Goal: Task Accomplishment & Management: Manage account settings

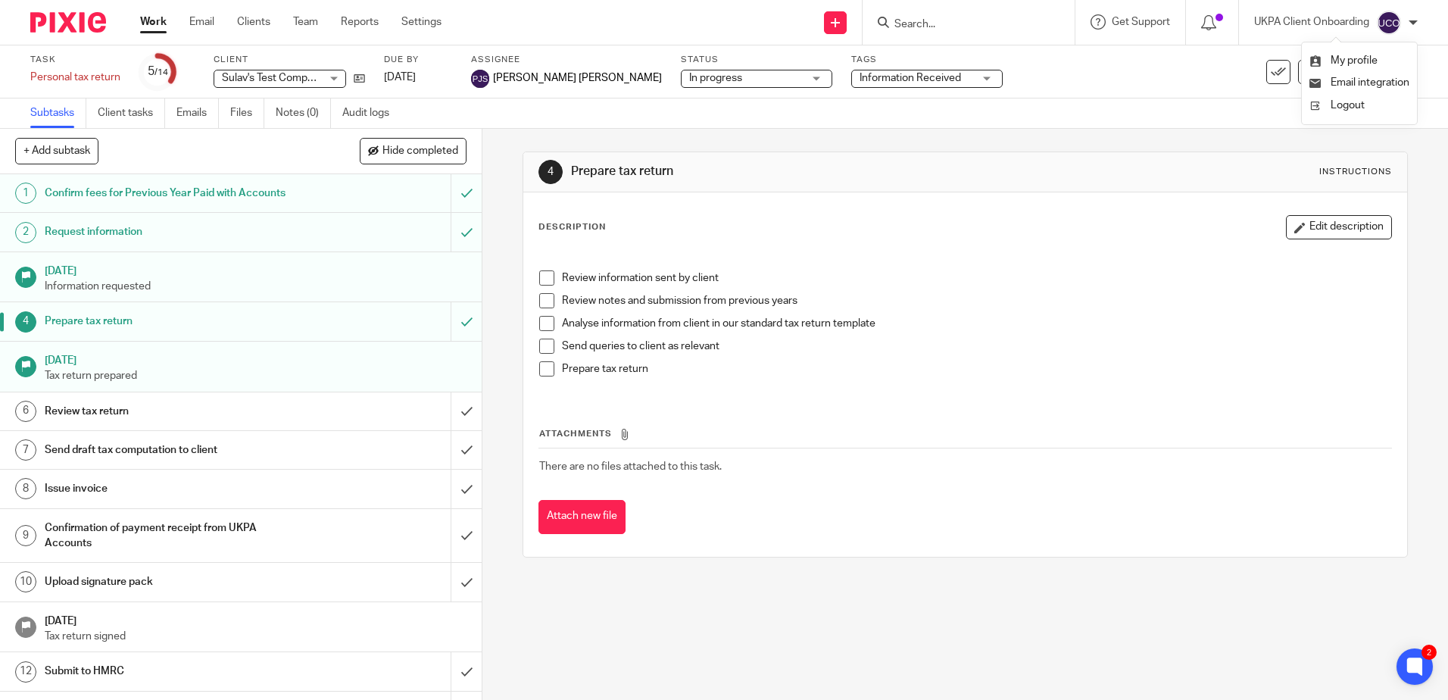
click at [273, 191] on h1 "Confirm fees for Previous Year Paid with Accounts" at bounding box center [175, 193] width 260 height 23
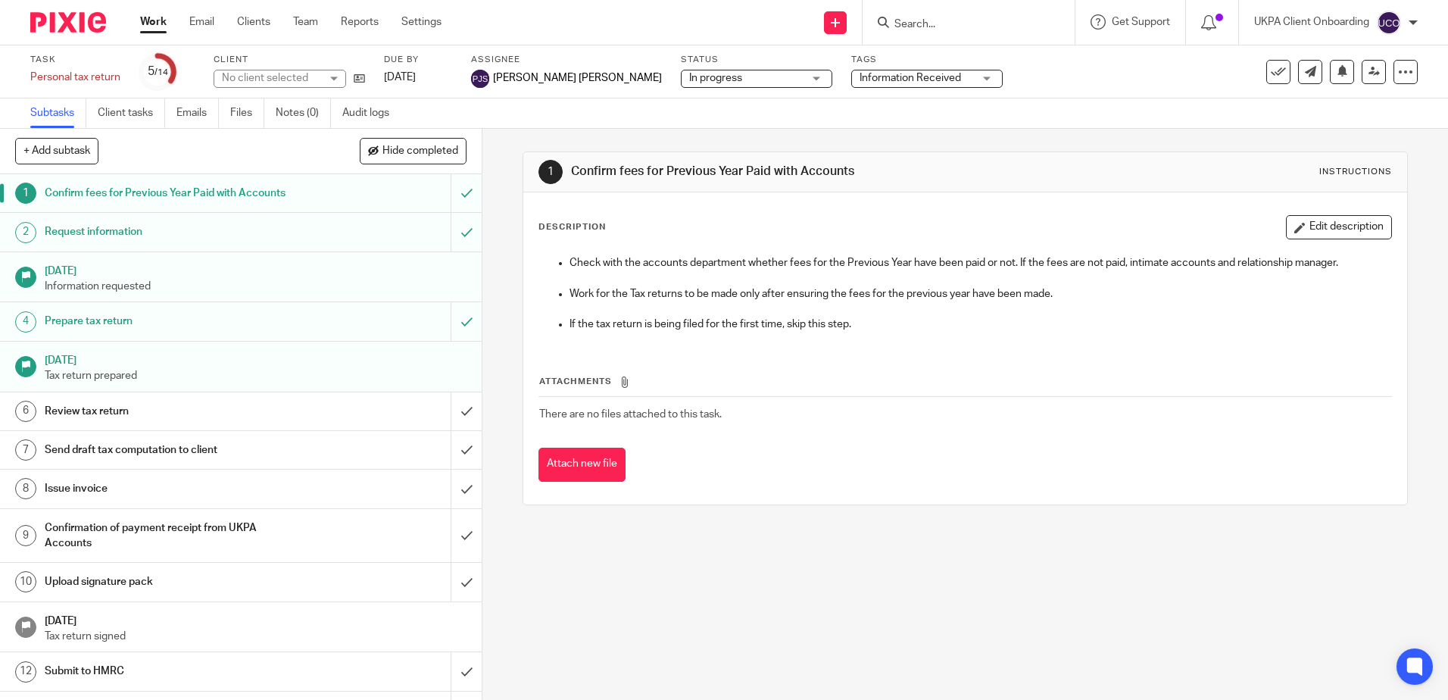
drag, startPoint x: 863, startPoint y: 169, endPoint x: 569, endPoint y: 165, distance: 293.8
click at [571, 165] on h1 "Confirm fees for Previous Year Paid with Accounts" at bounding box center [784, 172] width 426 height 16
click at [853, 177] on h1 "Confirm fees for Previous Year Paid with Accounts" at bounding box center [784, 172] width 426 height 16
drag, startPoint x: 859, startPoint y: 173, endPoint x: 569, endPoint y: 170, distance: 290.0
click at [571, 170] on h1 "Confirm fees for Previous Year Paid with Accounts" at bounding box center [784, 172] width 426 height 16
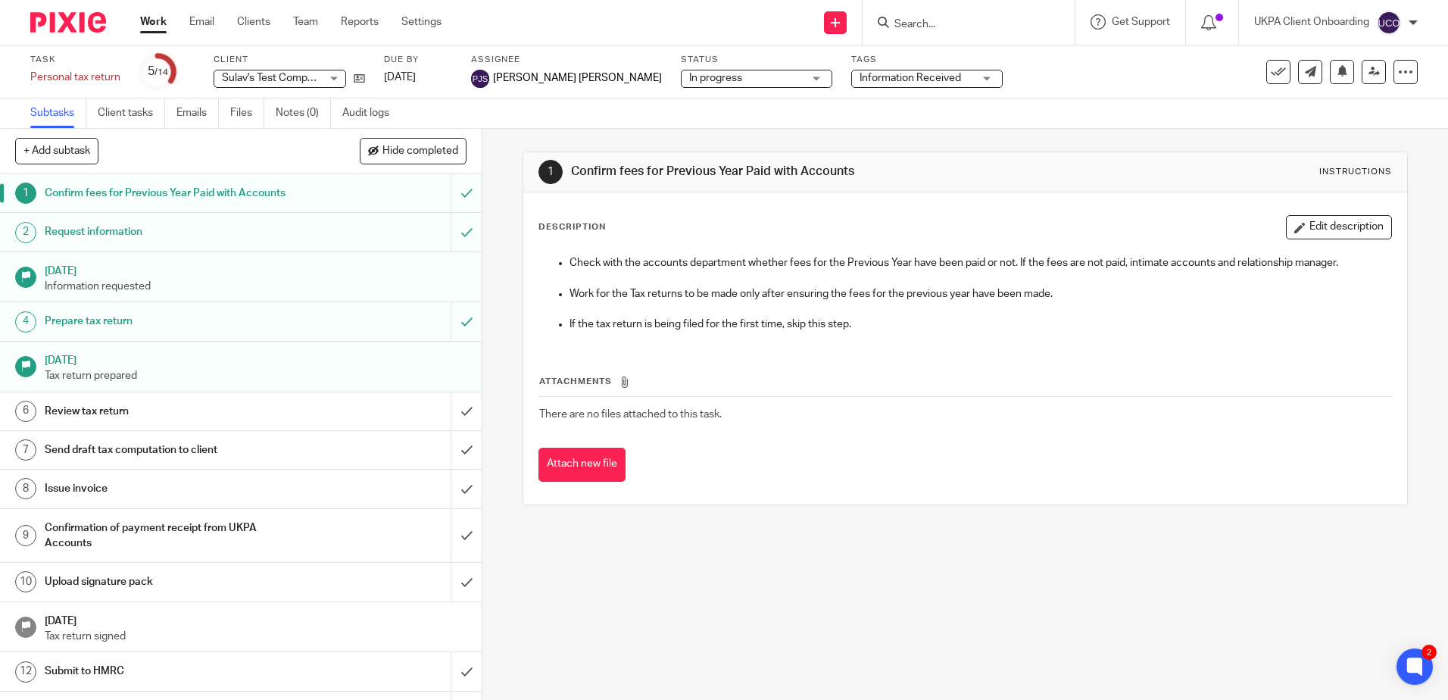
copy h1 "Confirm fees for Previous Year Paid with Accounts"
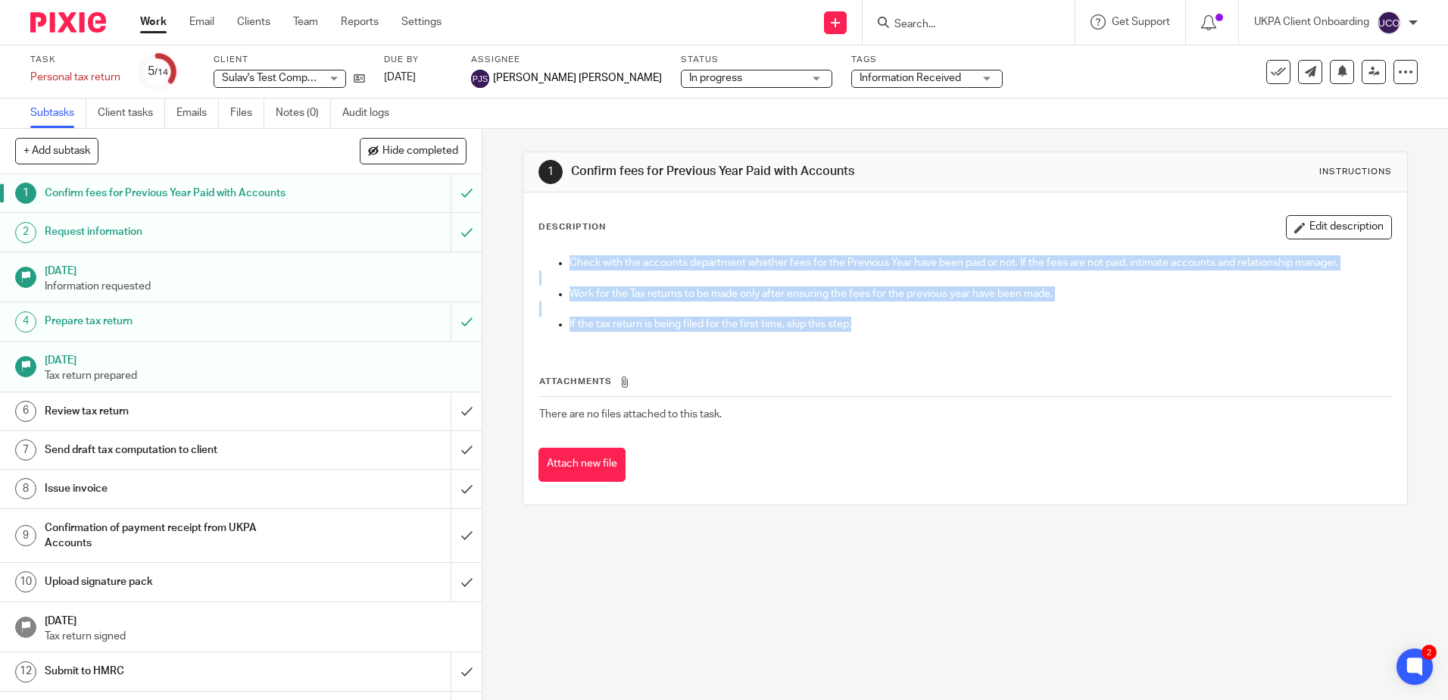
drag, startPoint x: 875, startPoint y: 328, endPoint x: 538, endPoint y: 256, distance: 344.5
click at [538, 256] on div "Check with the accounts department whether fees for the Previous Year have been…" at bounding box center [964, 295] width 866 height 95
copy div "Check with the accounts department whether fees for the Previous Year have been…"
click at [87, 237] on h1 "Request information" at bounding box center [175, 231] width 260 height 23
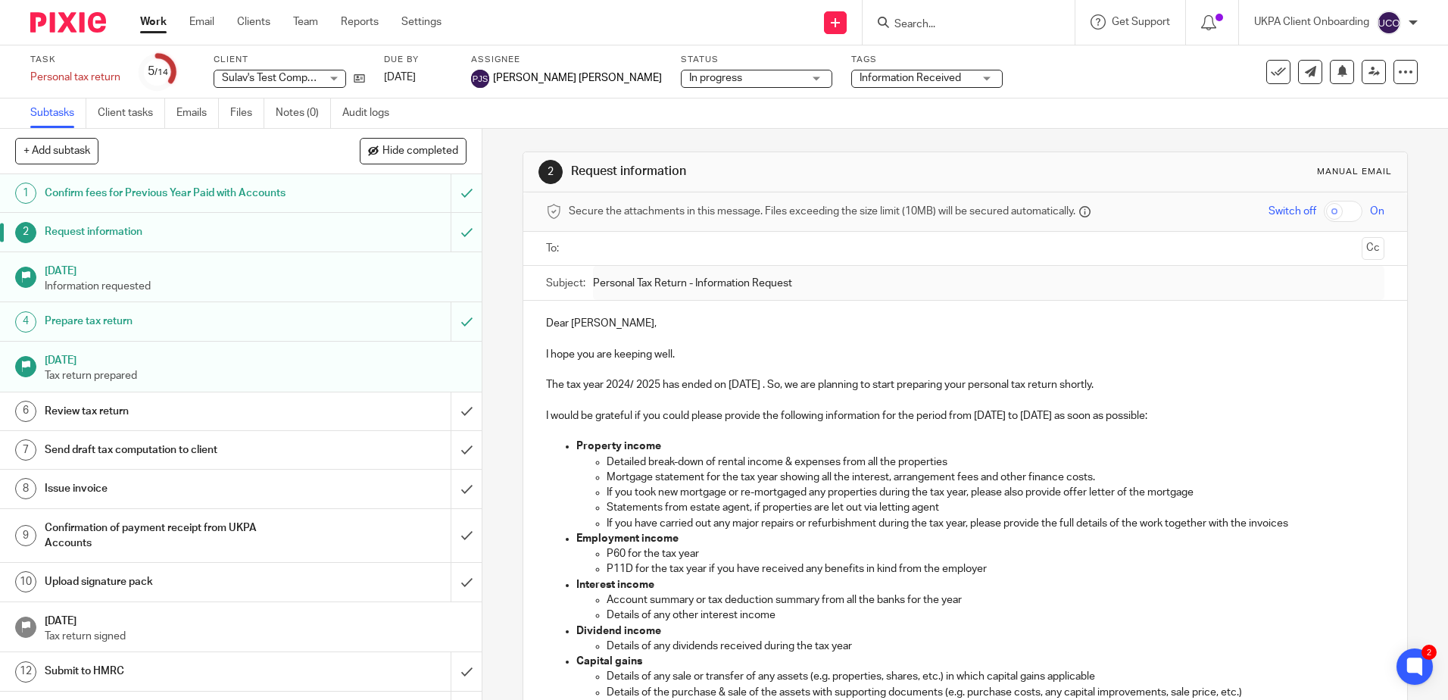
click at [710, 326] on p "Dear [PERSON_NAME]," at bounding box center [964, 323] width 837 height 15
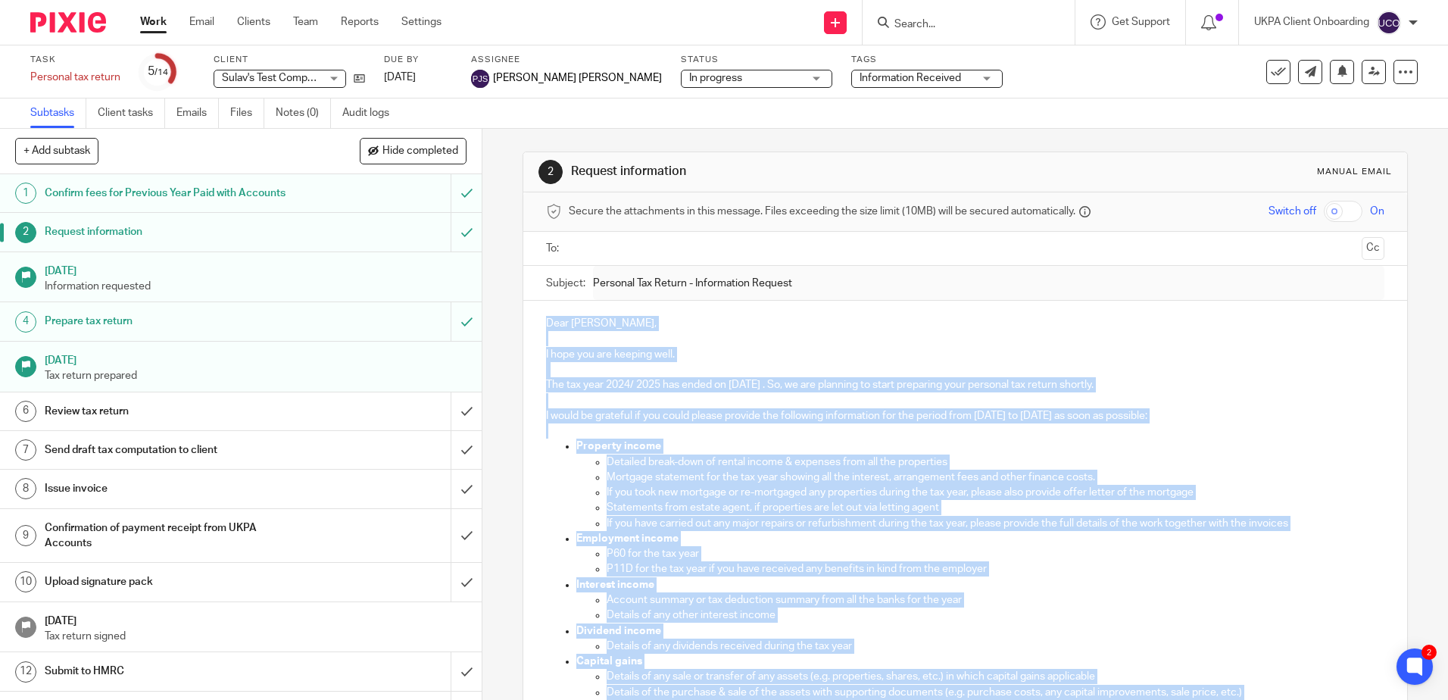
copy div "Dear Sulav, I hope you are keeping well. The tax year 2024/ 2025 has ended on 5…"
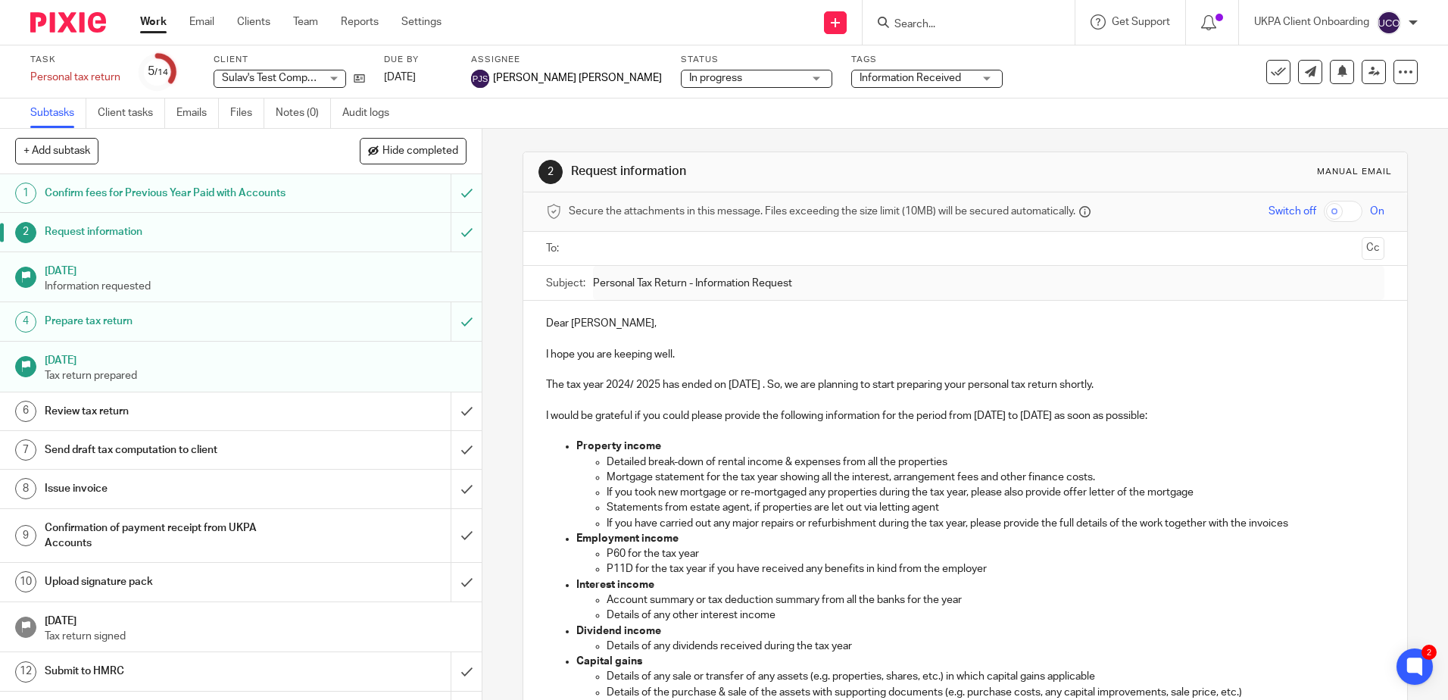
click at [147, 286] on p "Information requested" at bounding box center [256, 286] width 422 height 15
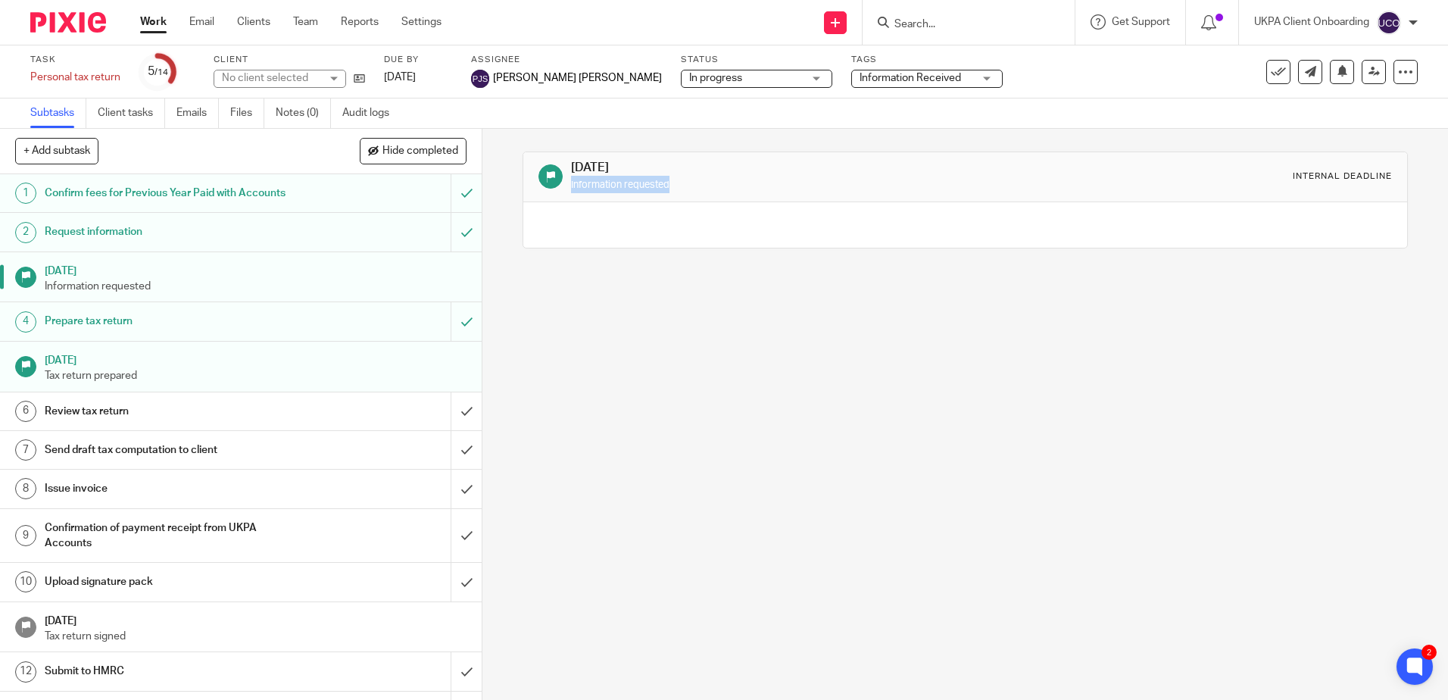
drag, startPoint x: 687, startPoint y: 191, endPoint x: 566, endPoint y: 182, distance: 121.5
click at [571, 182] on p "Information requested" at bounding box center [784, 184] width 426 height 17
copy small "Information requested"
click at [168, 407] on h1 "Review tax return" at bounding box center [175, 411] width 260 height 23
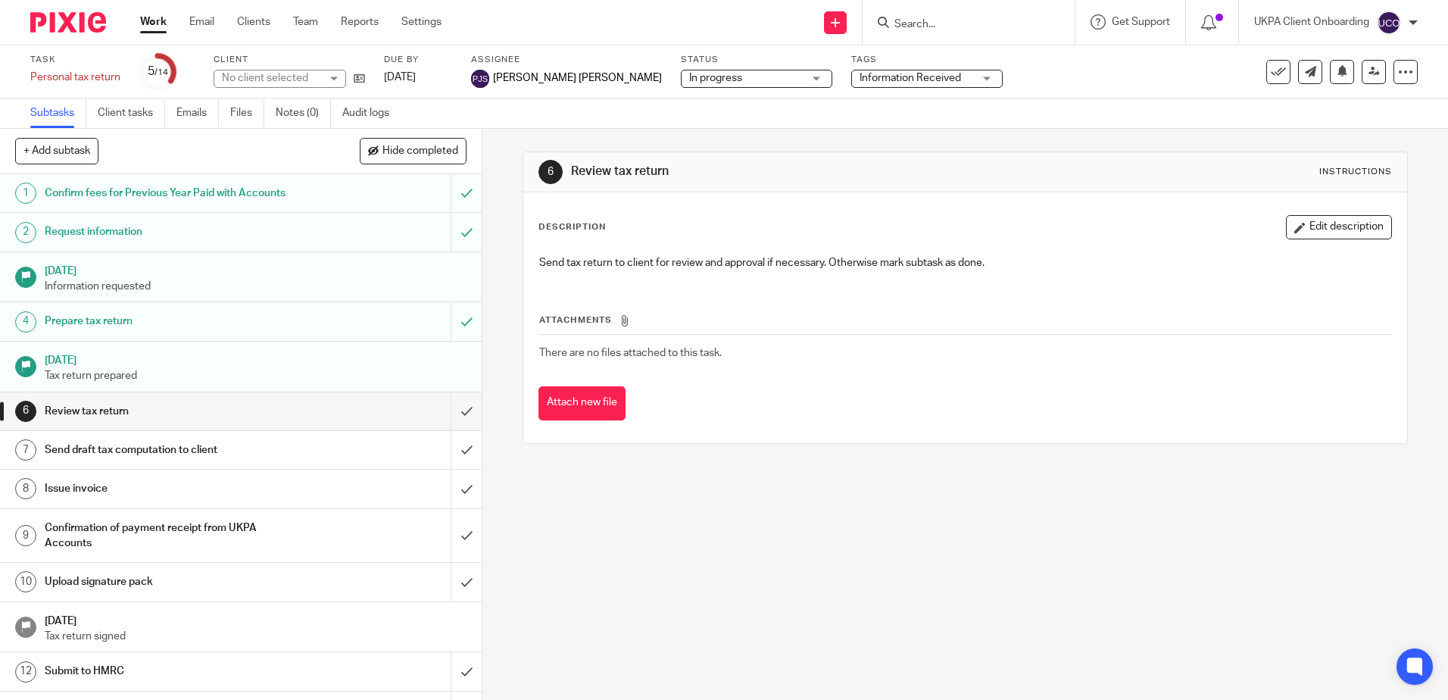
click at [195, 336] on link "4 Prepare tax return" at bounding box center [225, 321] width 450 height 38
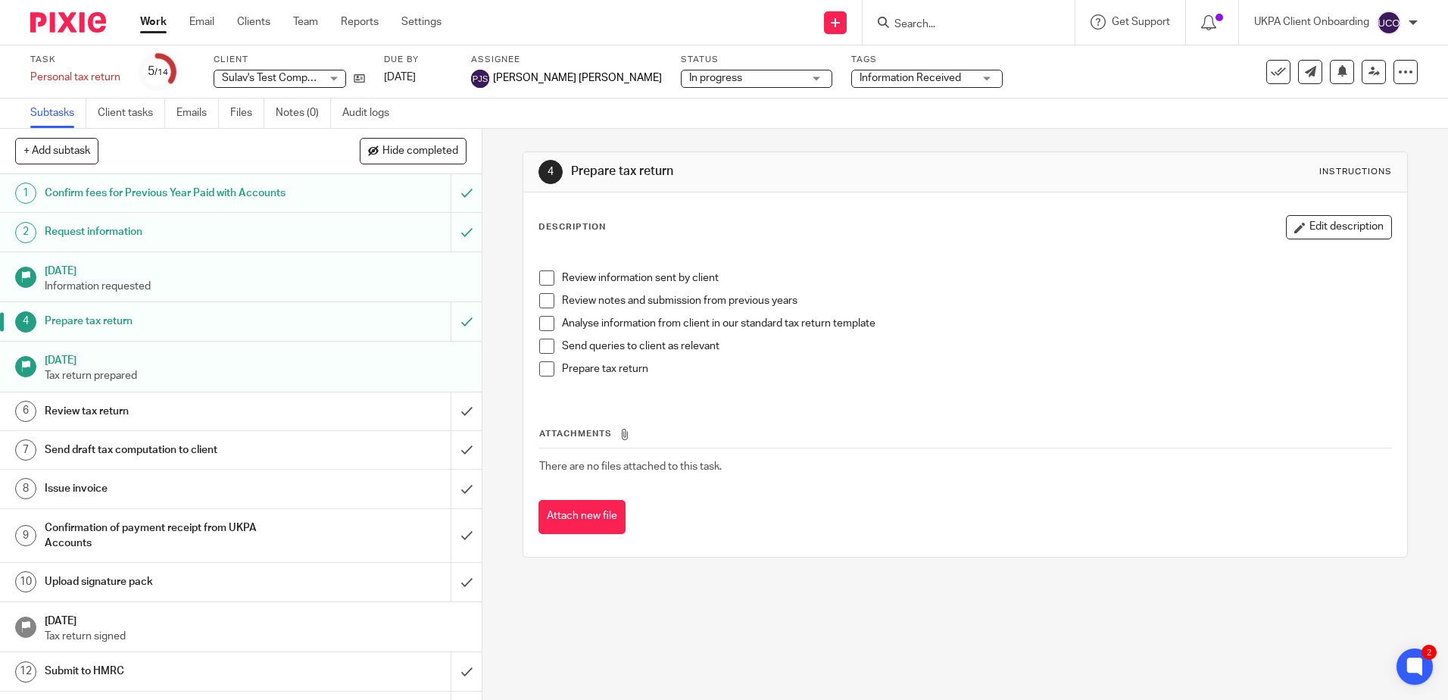
click at [107, 416] on h1 "Review tax return" at bounding box center [175, 411] width 260 height 23
click at [94, 368] on p "Tax return prepared" at bounding box center [256, 375] width 422 height 15
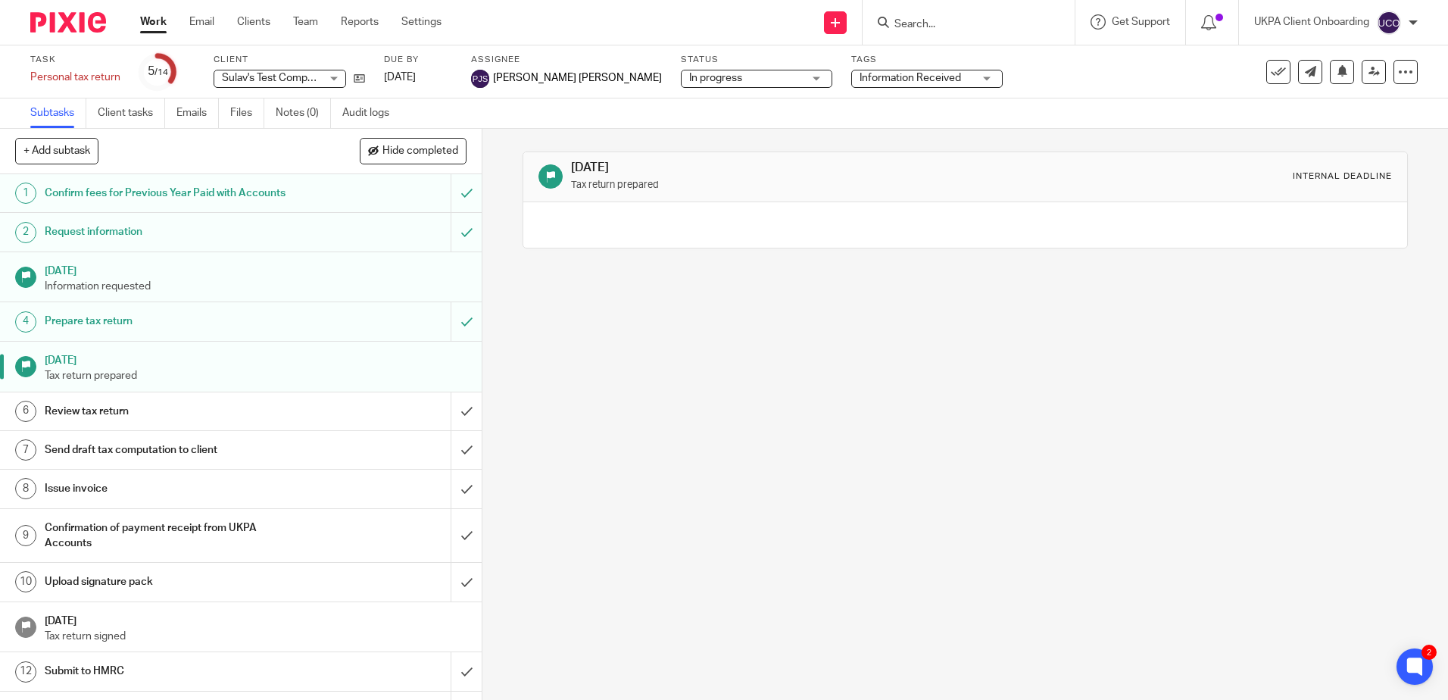
click at [134, 413] on h1 "Review tax return" at bounding box center [175, 411] width 260 height 23
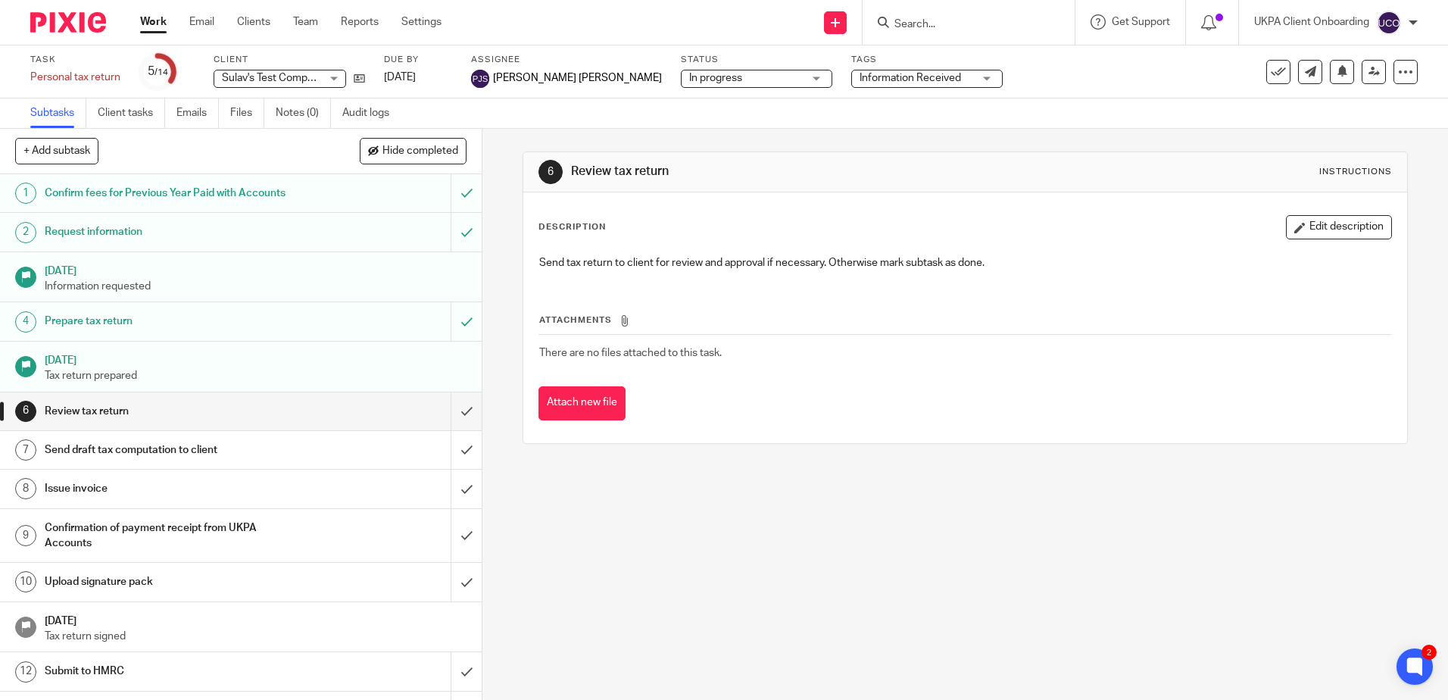
click at [100, 446] on h1 "Send draft tax computation to client" at bounding box center [175, 449] width 260 height 23
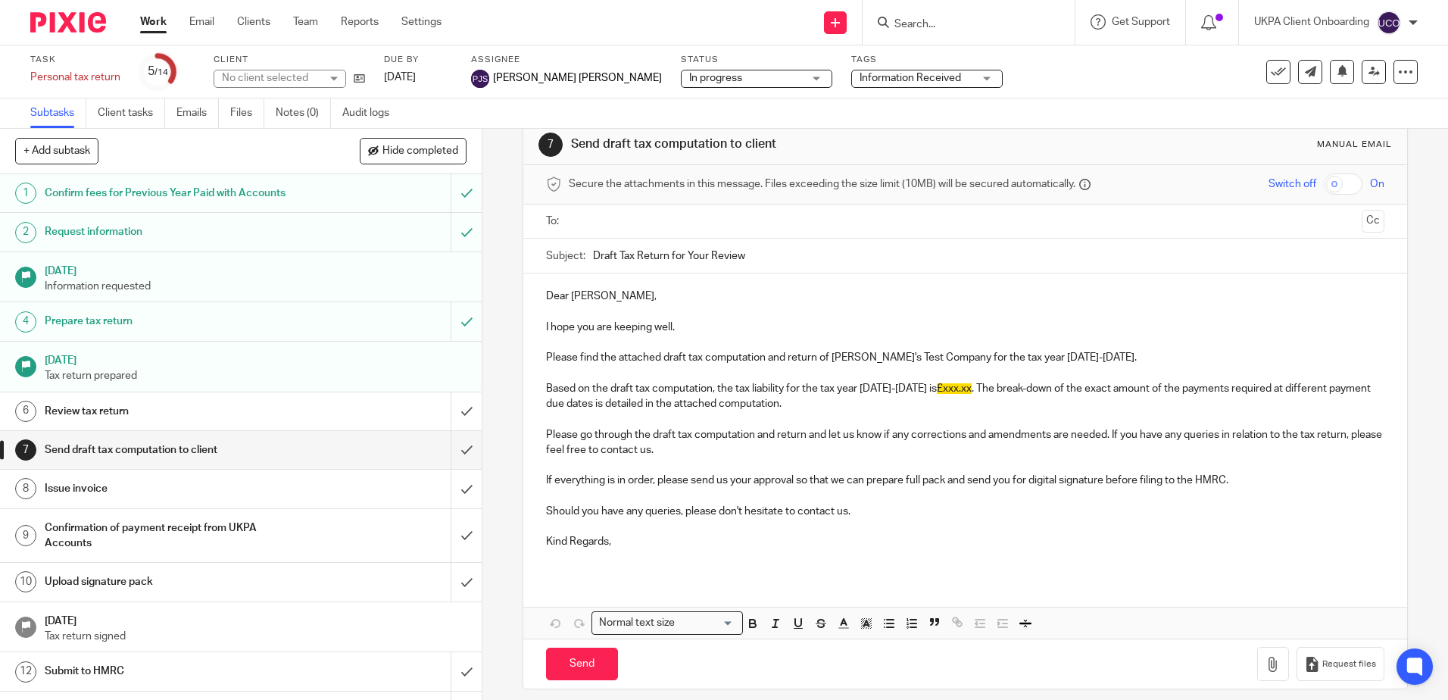
scroll to position [39, 0]
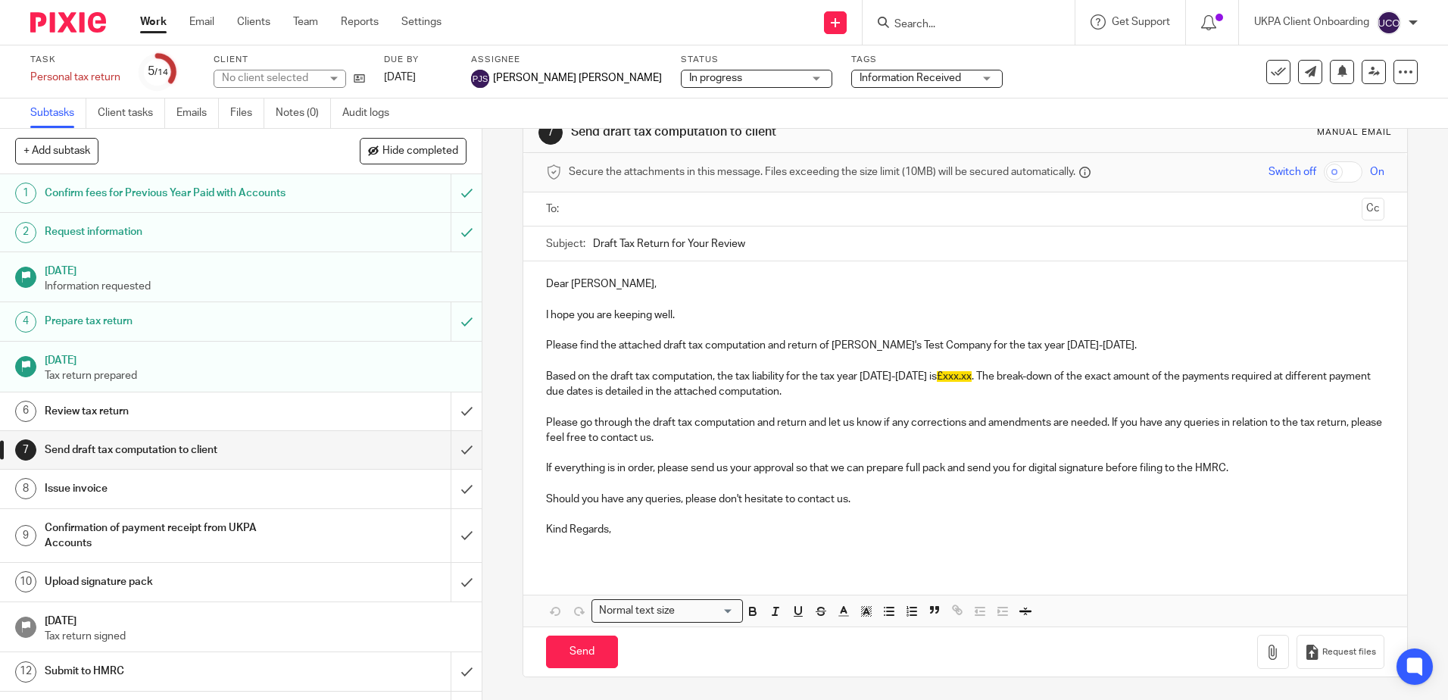
click at [653, 522] on p "Kind Regards," at bounding box center [964, 529] width 837 height 15
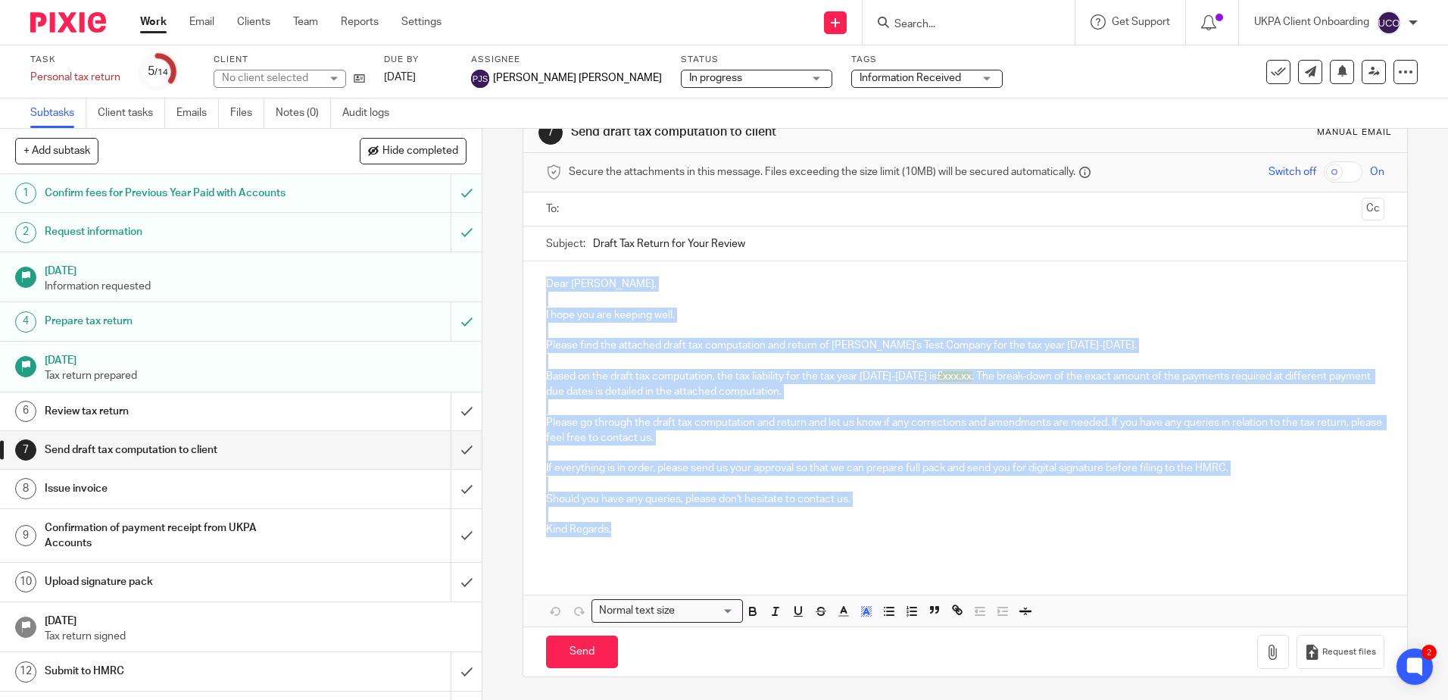
copy div "Dear Sulav, I hope you are keeping well. Please find the attached draft tax com…"
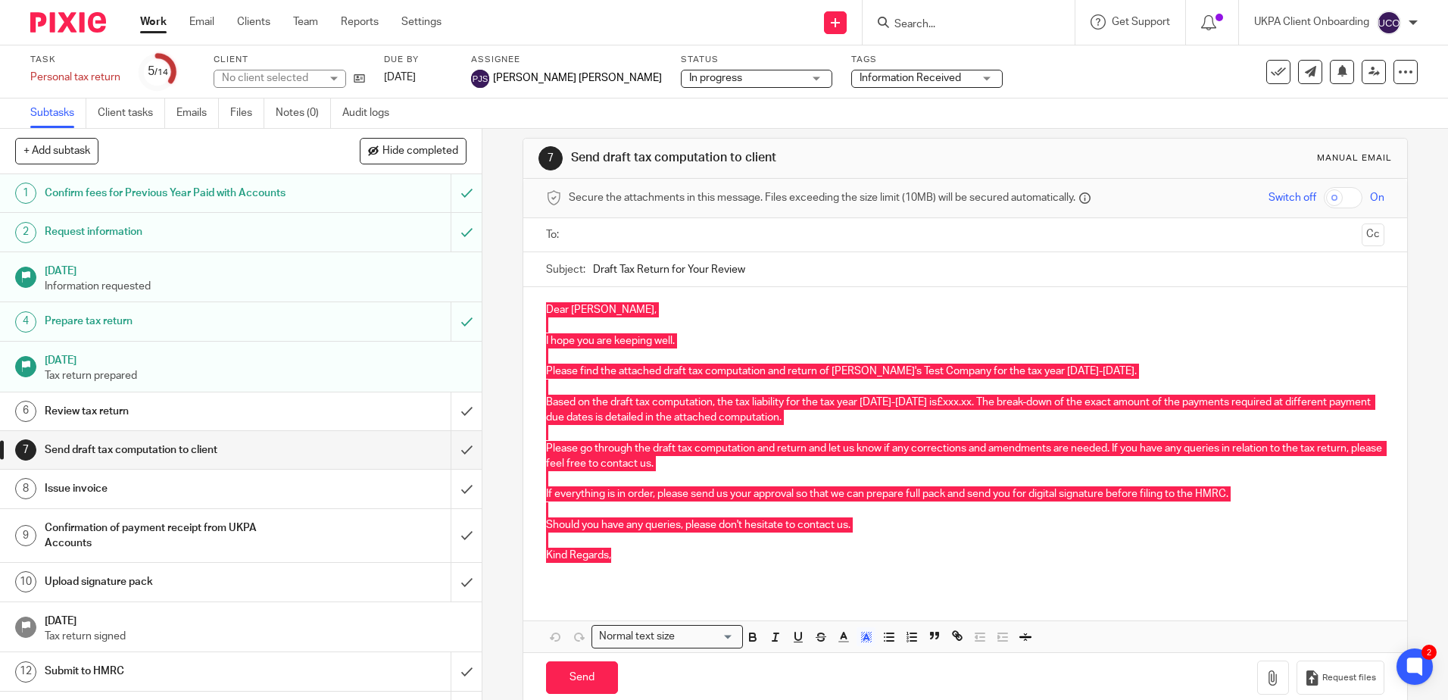
scroll to position [0, 0]
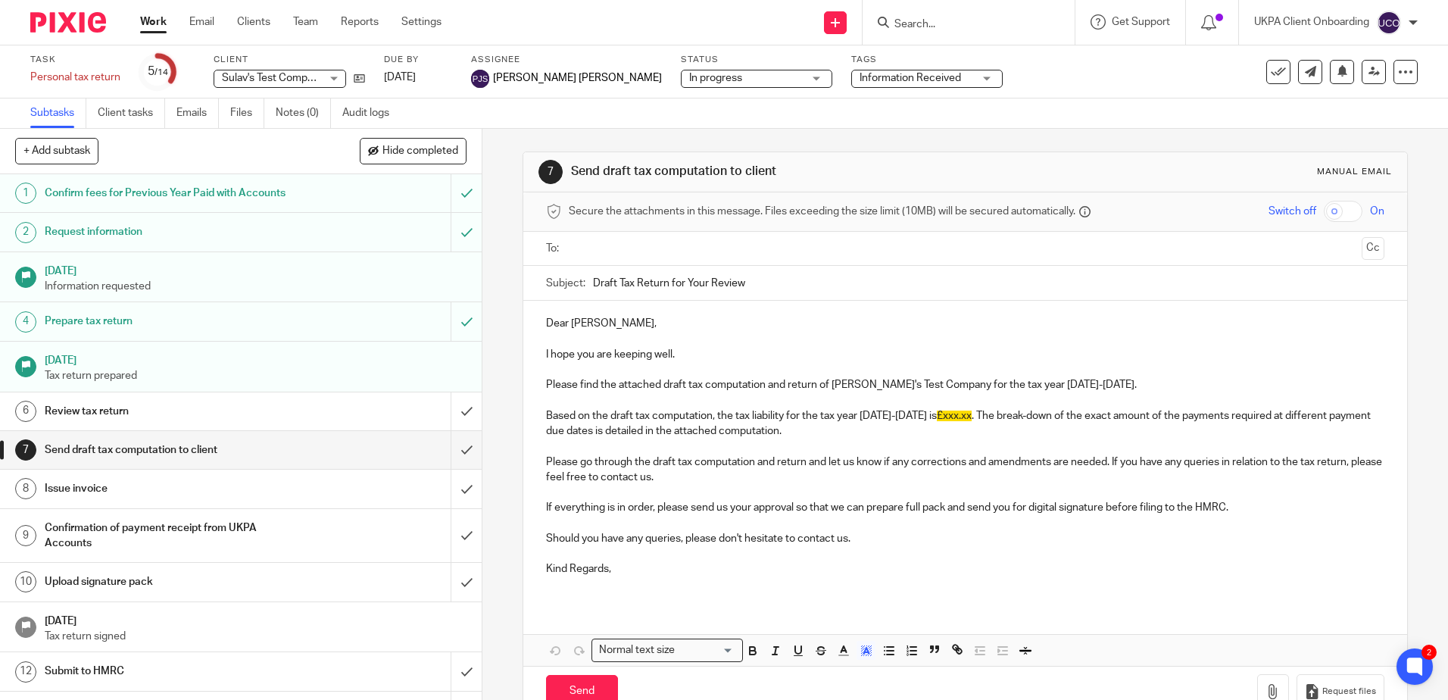
drag, startPoint x: 743, startPoint y: 282, endPoint x: 590, endPoint y: 282, distance: 152.9
click at [593, 282] on input "Draft Tax Return for Your Review" at bounding box center [988, 283] width 790 height 34
click at [618, 560] on p at bounding box center [964, 553] width 837 height 15
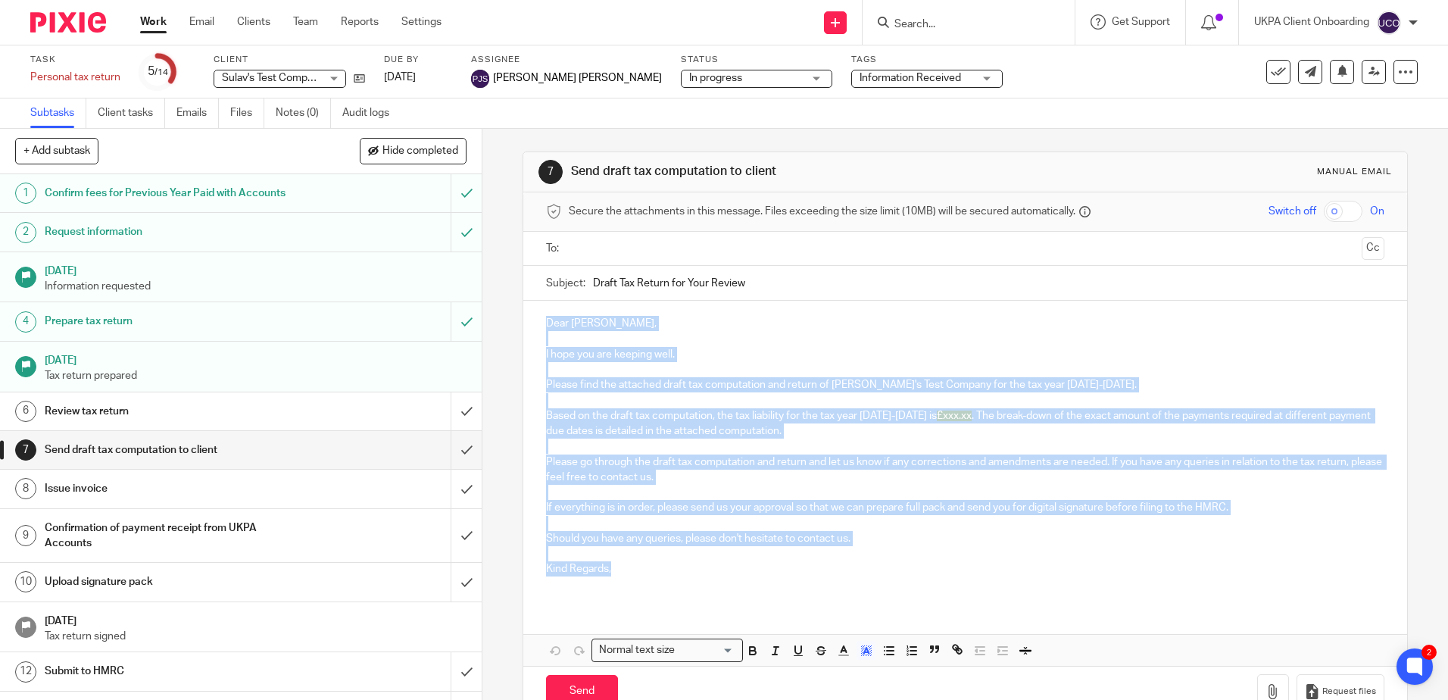
copy div "Dear Sulav, I hope you are keeping well. Please find the attached draft tax com…"
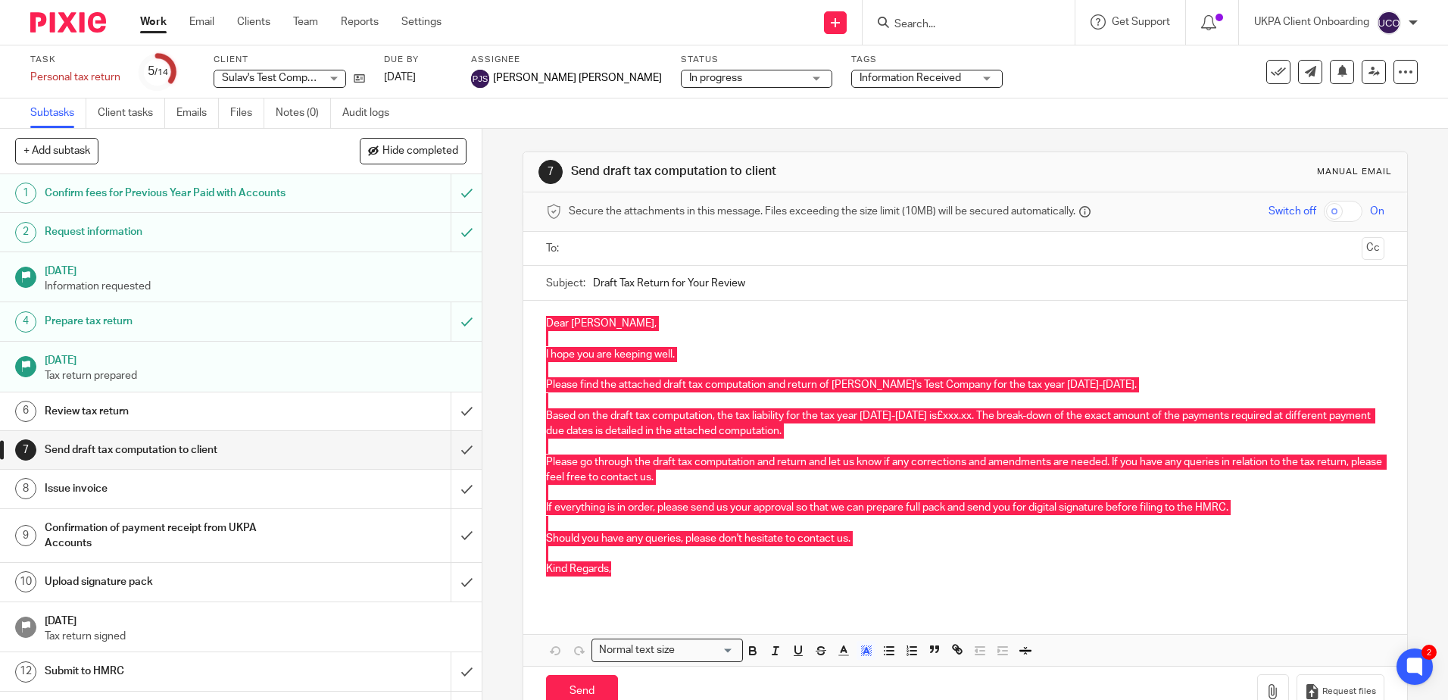
scroll to position [69, 0]
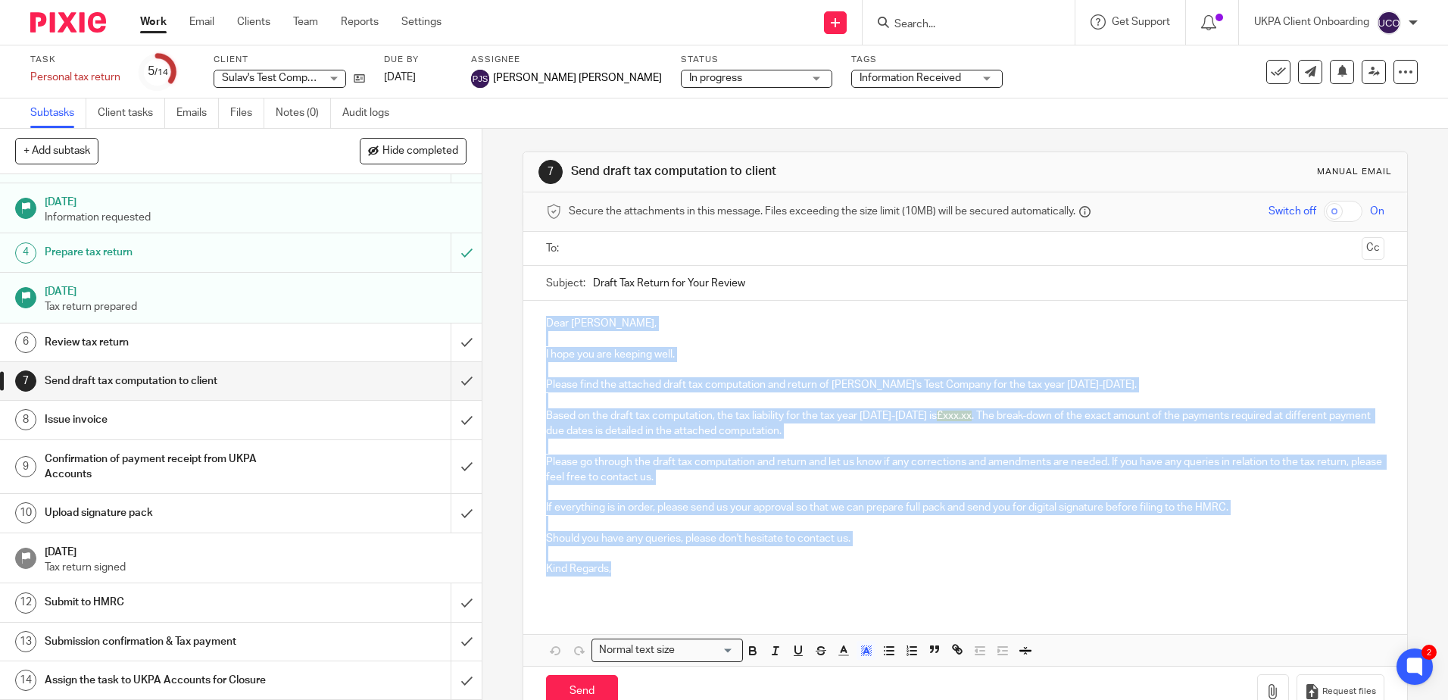
click at [89, 424] on h1 "Issue invoice" at bounding box center [175, 419] width 260 height 23
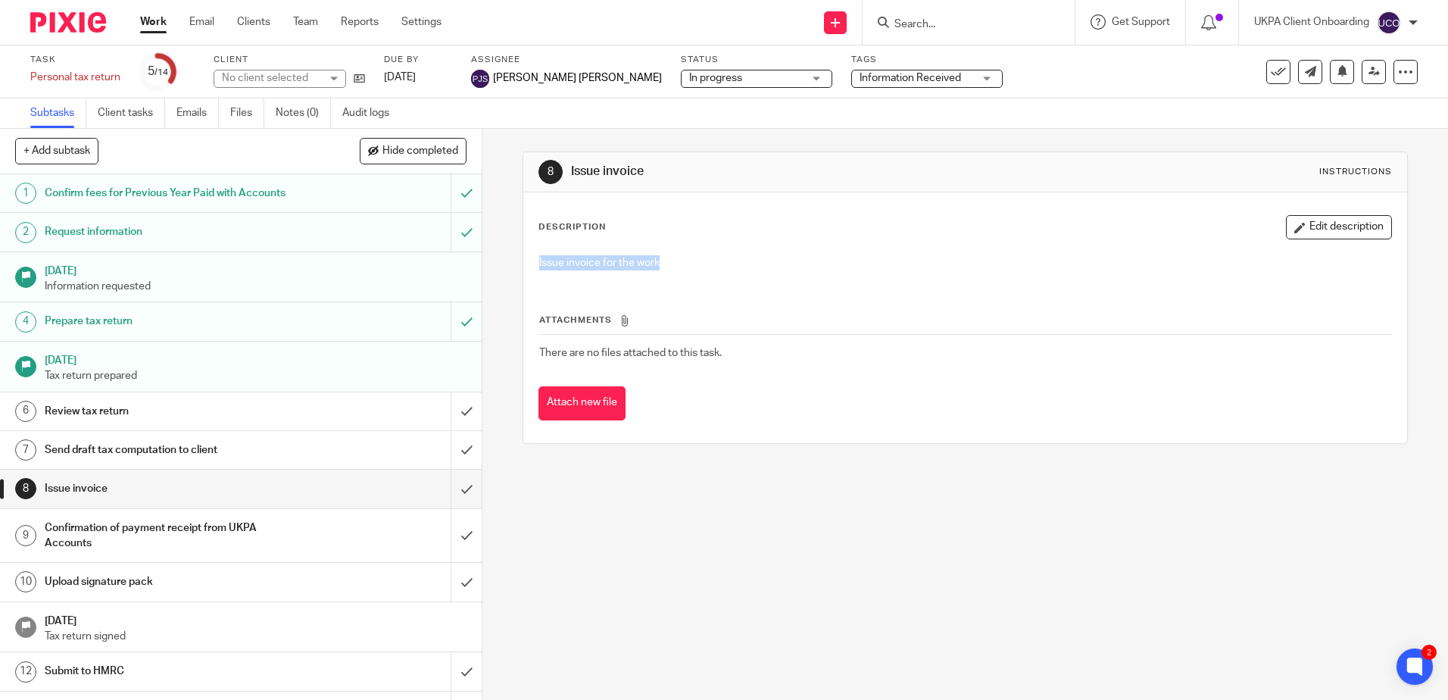
drag, startPoint x: 677, startPoint y: 261, endPoint x: 528, endPoint y: 263, distance: 149.2
click at [531, 263] on div "Issue invoice for the work" at bounding box center [964, 265] width 866 height 34
copy p "Issue invoice for the work"
click at [70, 533] on h1 "Confirmation of payment receipt from UKPA Accounts" at bounding box center [175, 535] width 260 height 39
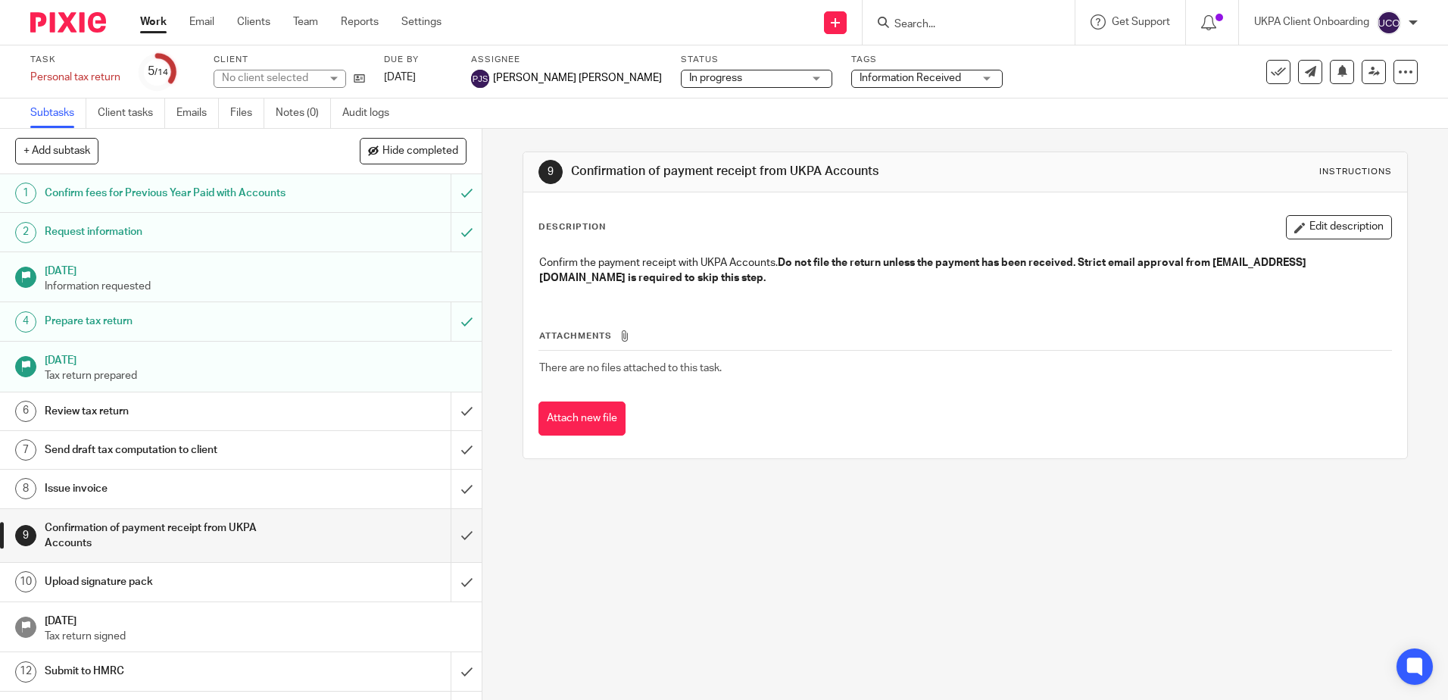
drag, startPoint x: 881, startPoint y: 169, endPoint x: 567, endPoint y: 164, distance: 314.2
click at [571, 164] on h1 "Confirmation of payment receipt from UKPA Accounts" at bounding box center [784, 172] width 426 height 16
copy h1 "Confirmation of payment receipt from UKPA Accounts"
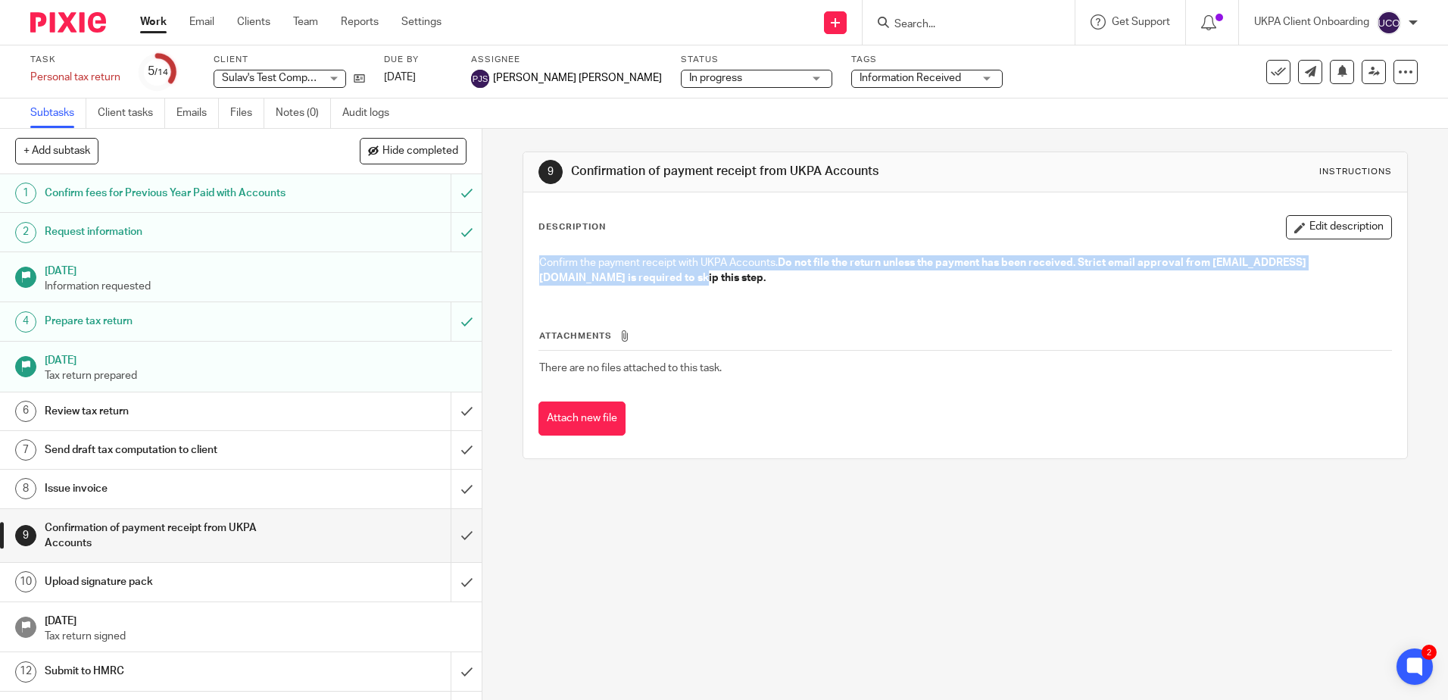
drag, startPoint x: 613, startPoint y: 277, endPoint x: 532, endPoint y: 259, distance: 83.0
click at [532, 259] on div "Confirm the payment receipt with UKPA Accounts. Do not file the return unless t…" at bounding box center [964, 273] width 866 height 50
copy p "Confirm the payment receipt with UKPA Accounts. Do not file the return unless t…"
click at [124, 581] on h1 "Upload signature pack" at bounding box center [175, 581] width 260 height 23
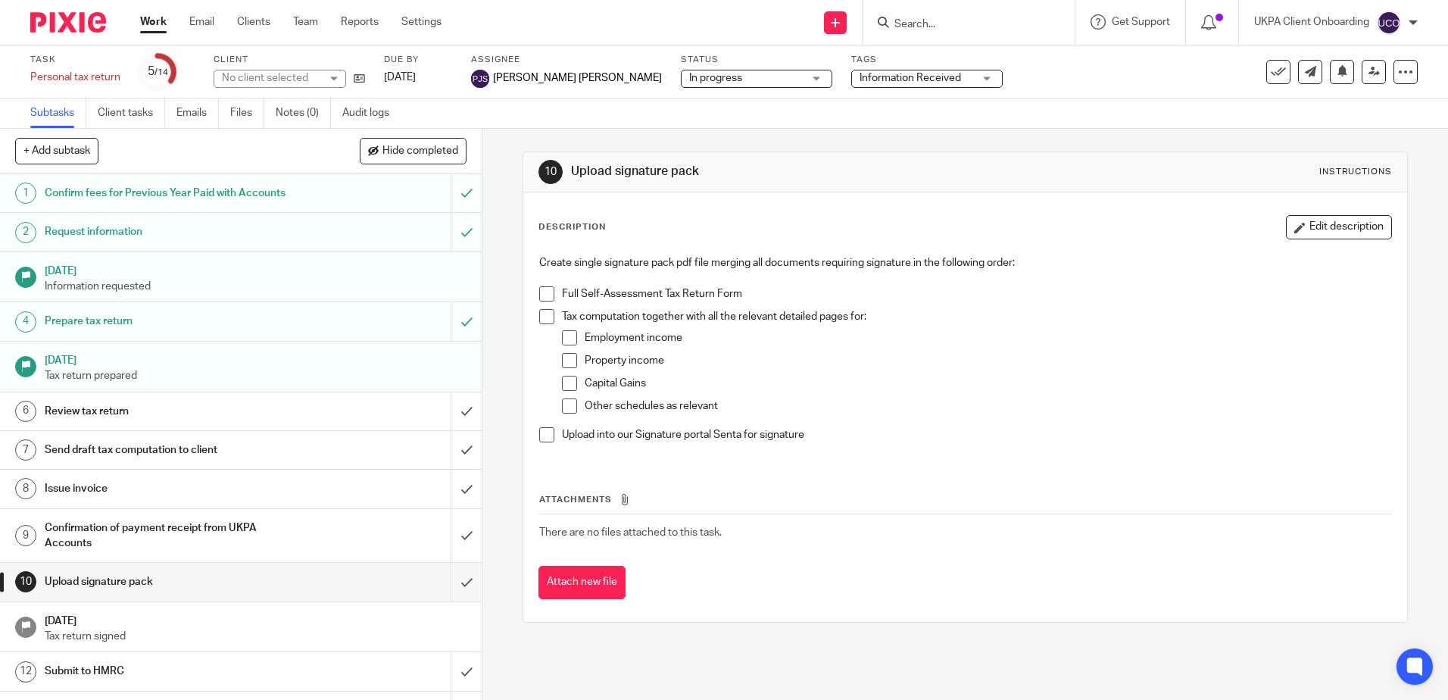
drag, startPoint x: 696, startPoint y: 170, endPoint x: 569, endPoint y: 170, distance: 126.4
click at [571, 170] on h1 "Upload signature pack" at bounding box center [784, 172] width 426 height 16
copy h1 "Upload signature pack"
drag, startPoint x: 1027, startPoint y: 260, endPoint x: 535, endPoint y: 254, distance: 492.9
click at [535, 254] on div "Create single signature pack pdf file merging all documents requiring signature…" at bounding box center [964, 355] width 866 height 214
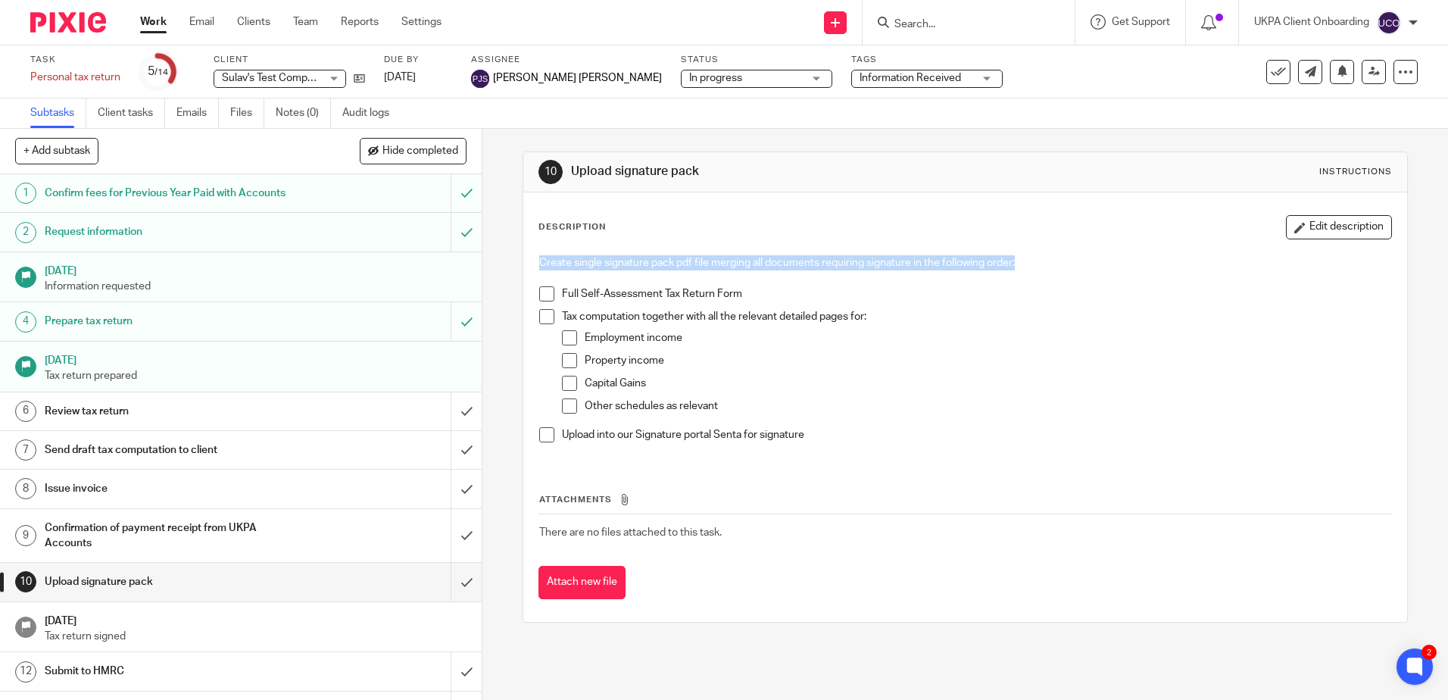
copy p "Create single signature pack pdf file merging all documents requiring signature…"
drag, startPoint x: 750, startPoint y: 293, endPoint x: 559, endPoint y: 295, distance: 191.6
click at [562, 295] on p "Full Self-Assessment Tax Return Form" at bounding box center [976, 293] width 828 height 15
copy p "Full Self-Assessment Tax Return Form"
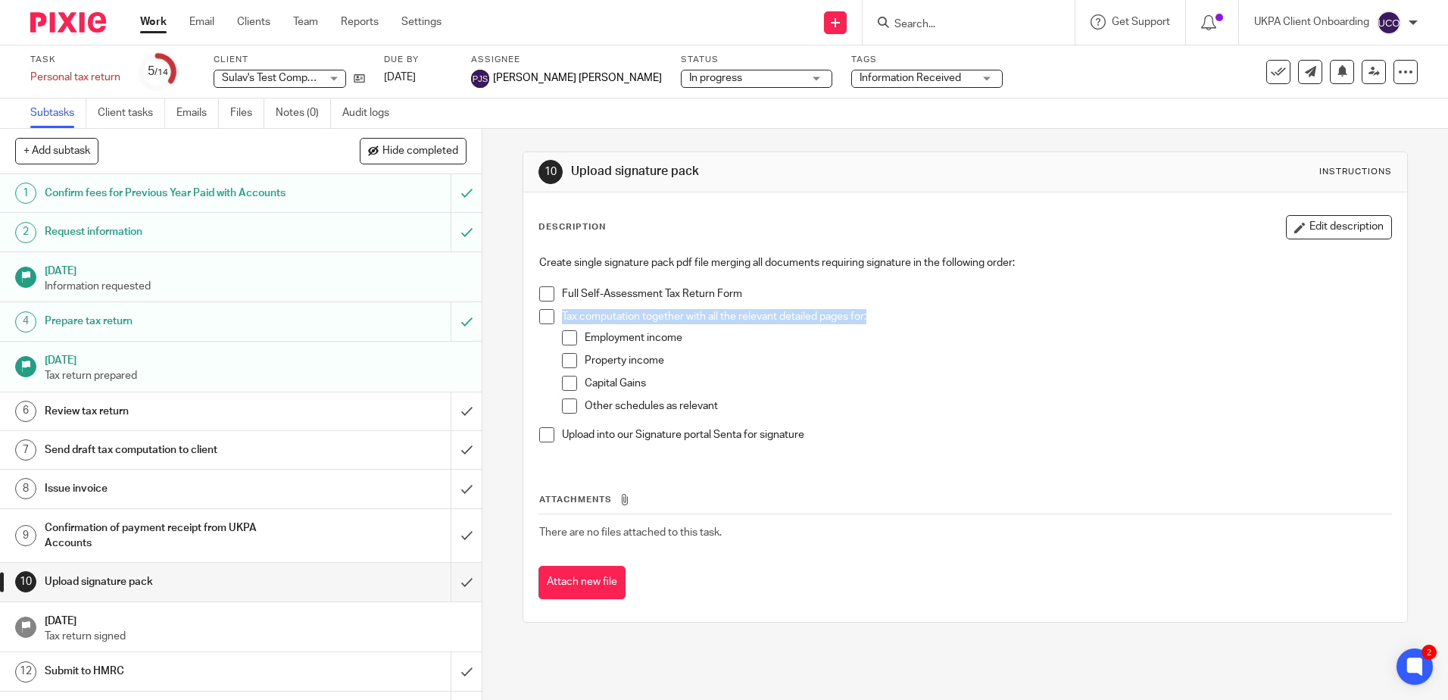
drag, startPoint x: 874, startPoint y: 314, endPoint x: 557, endPoint y: 316, distance: 316.5
click at [562, 316] on p "Tax computation together with all the relevant detailed pages for:" at bounding box center [976, 316] width 828 height 15
copy p "Tax computation together with all the relevant detailed pages for:"
drag, startPoint x: 683, startPoint y: 341, endPoint x: 580, endPoint y: 340, distance: 103.0
click at [584, 340] on p "Employment income" at bounding box center [987, 337] width 806 height 15
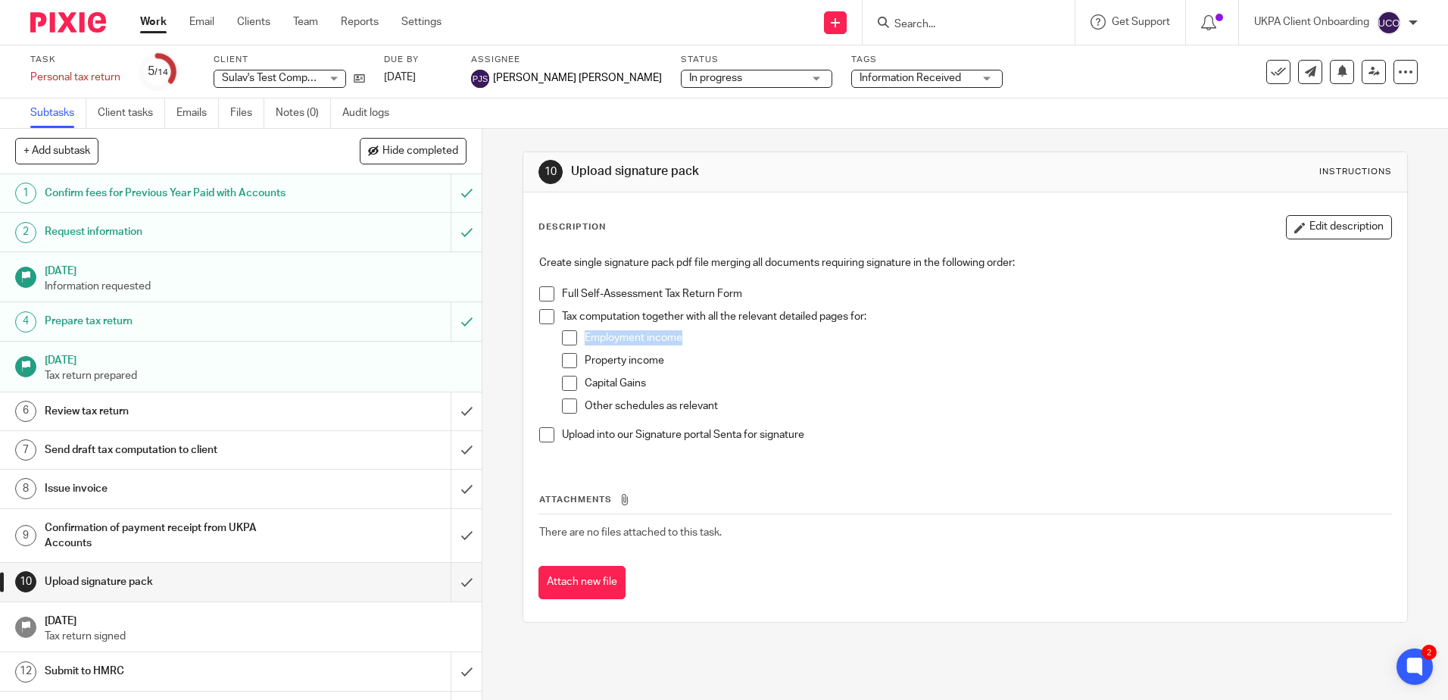
copy p "Employment income"
click at [655, 363] on p "Property income" at bounding box center [987, 360] width 806 height 15
drag, startPoint x: 665, startPoint y: 363, endPoint x: 578, endPoint y: 363, distance: 86.3
click at [578, 363] on li "Property income" at bounding box center [976, 364] width 828 height 23
copy p "Property income"
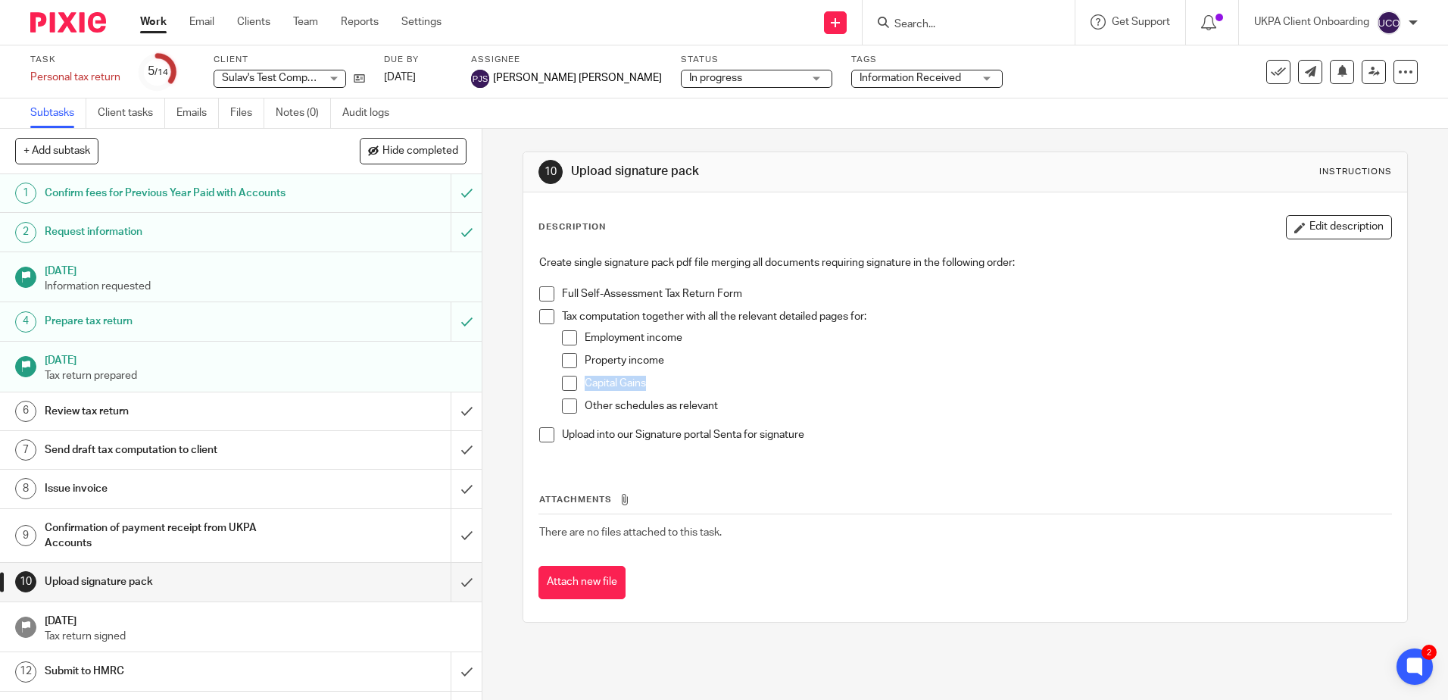
drag, startPoint x: 647, startPoint y: 391, endPoint x: 578, endPoint y: 385, distance: 68.3
click at [578, 385] on li "Capital Gains" at bounding box center [976, 387] width 828 height 23
copy p "Capital Gains"
drag, startPoint x: 724, startPoint y: 408, endPoint x: 577, endPoint y: 402, distance: 147.0
click at [577, 402] on li "Other schedules as relevant" at bounding box center [976, 409] width 828 height 23
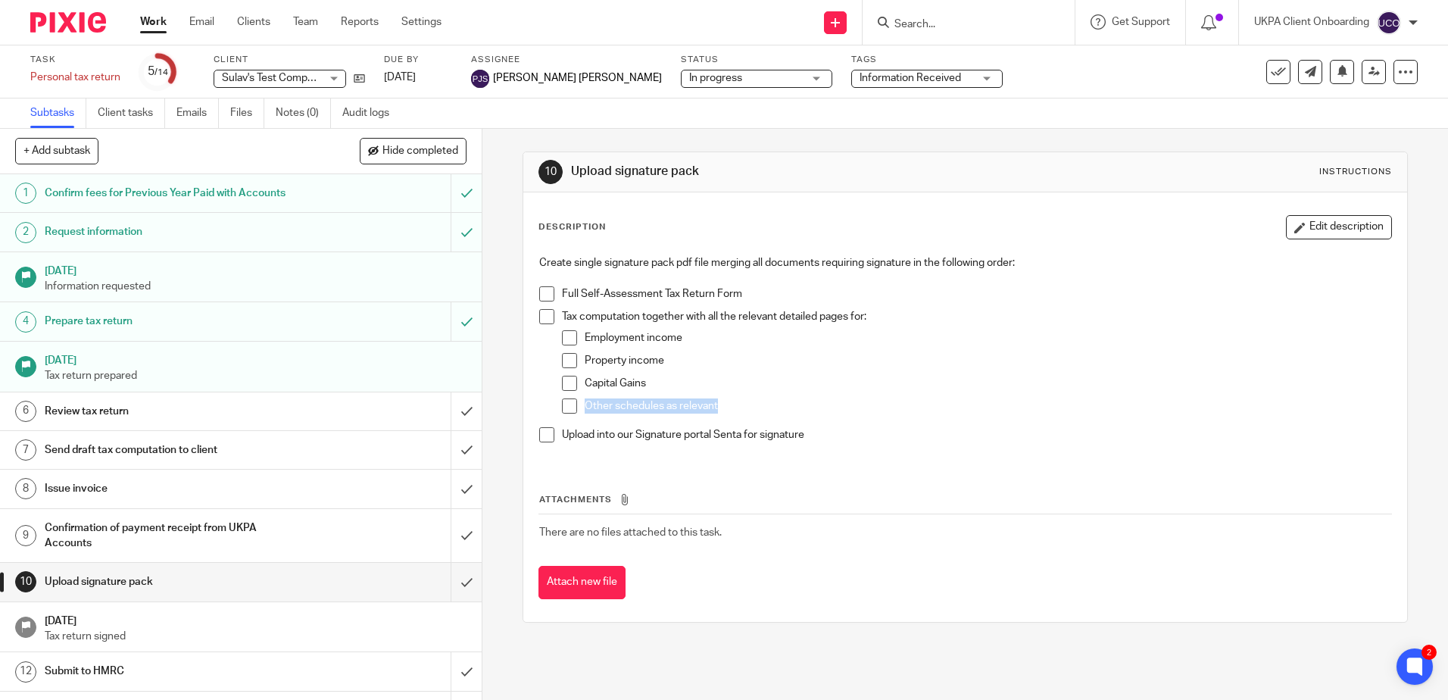
copy p "Other schedules as relevant"
drag, startPoint x: 820, startPoint y: 434, endPoint x: 551, endPoint y: 440, distance: 268.8
click at [551, 440] on li "Upload into our Signature portal Senta for signature" at bounding box center [964, 438] width 851 height 23
copy p "Upload into our Signature portal Senta for signature"
click at [101, 623] on h1 "[DATE]" at bounding box center [256, 618] width 422 height 19
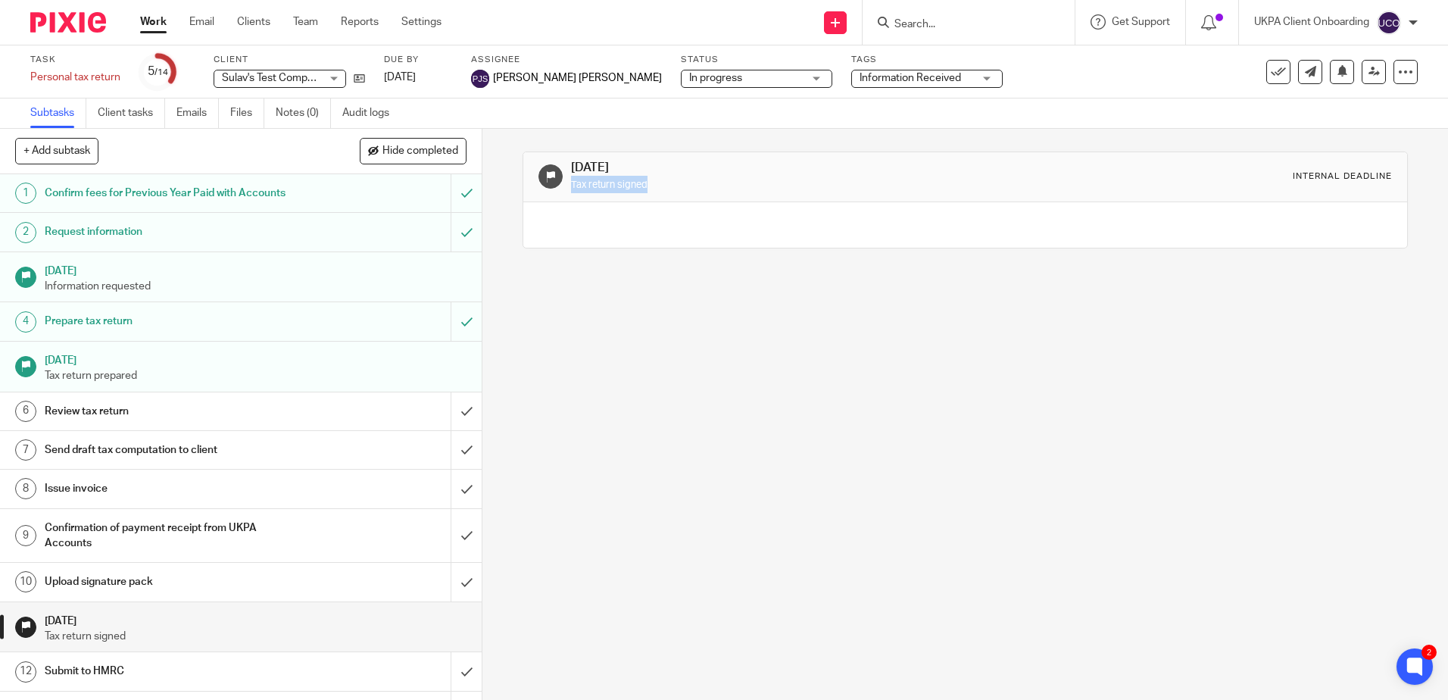
drag, startPoint x: 644, startPoint y: 182, endPoint x: 566, endPoint y: 182, distance: 77.2
click at [571, 182] on p "Tax return signed" at bounding box center [784, 184] width 426 height 17
copy small "Tax return signed"
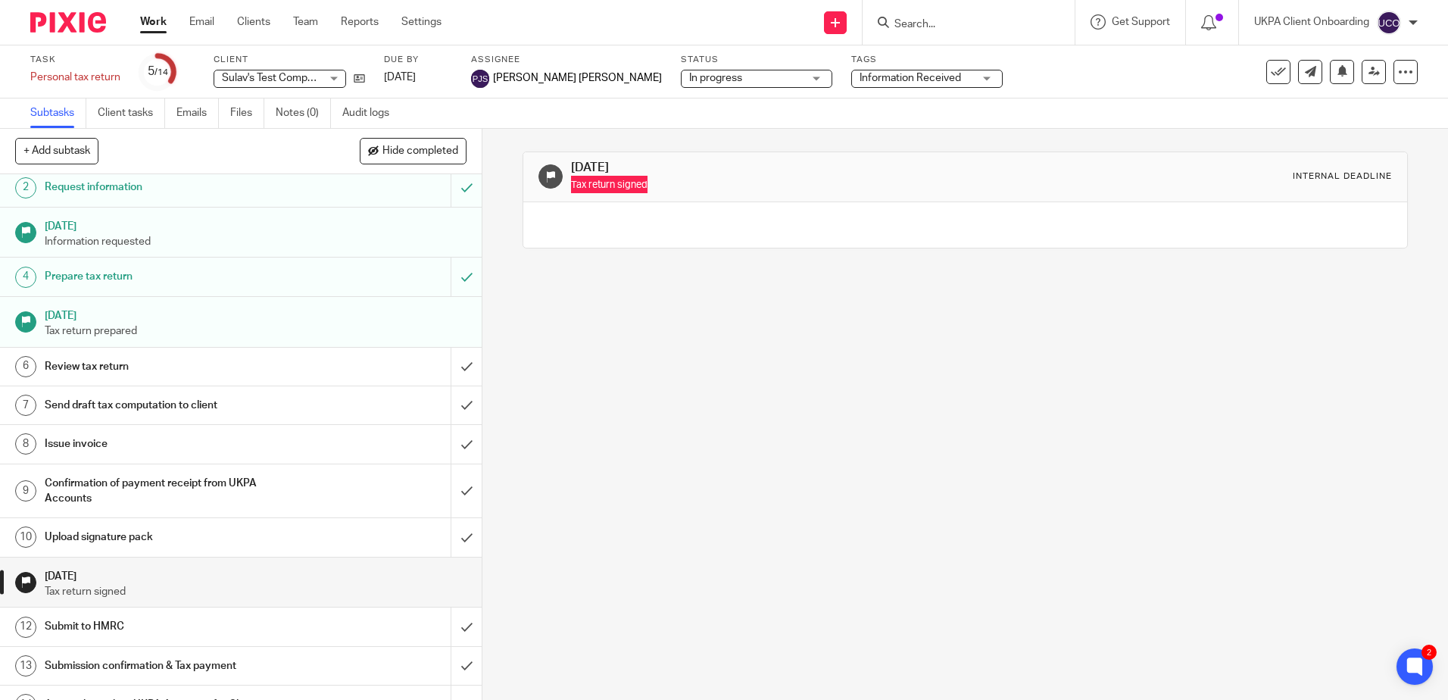
scroll to position [69, 0]
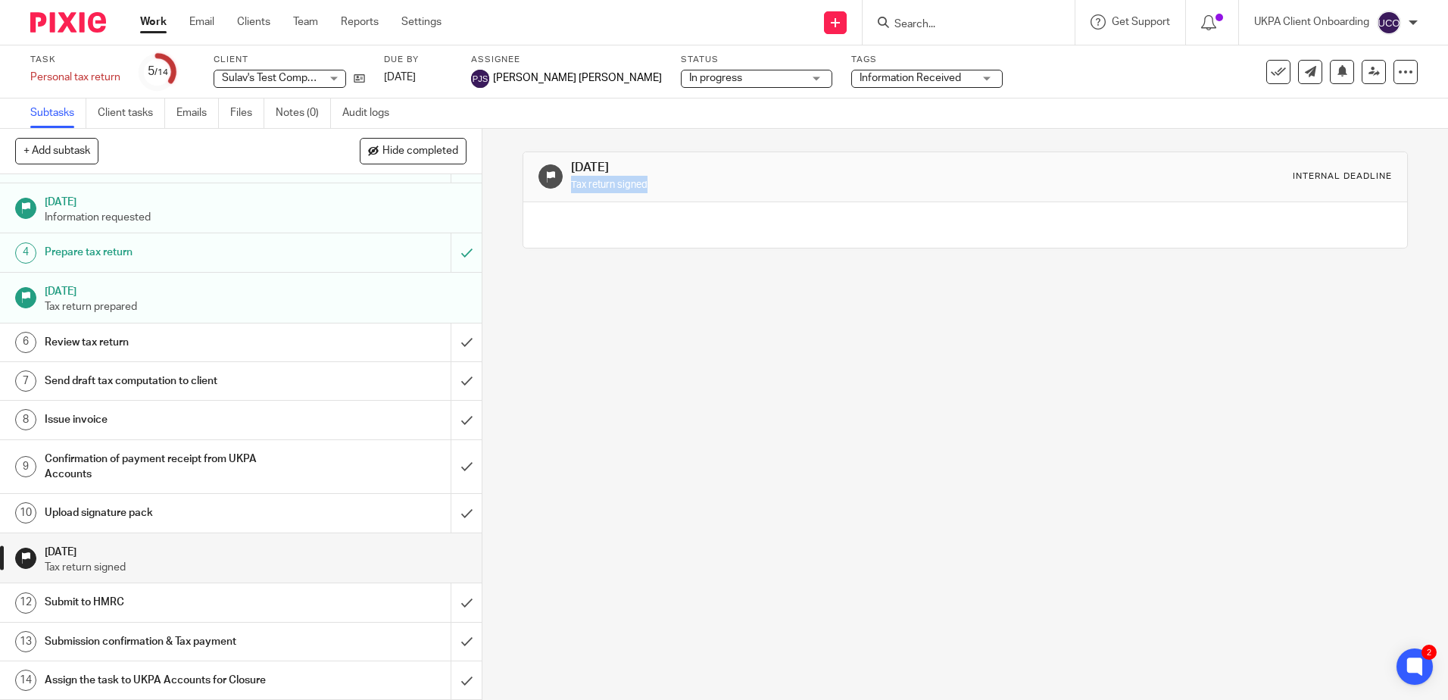
click at [103, 604] on h1 "Submit to HMRC" at bounding box center [175, 602] width 260 height 23
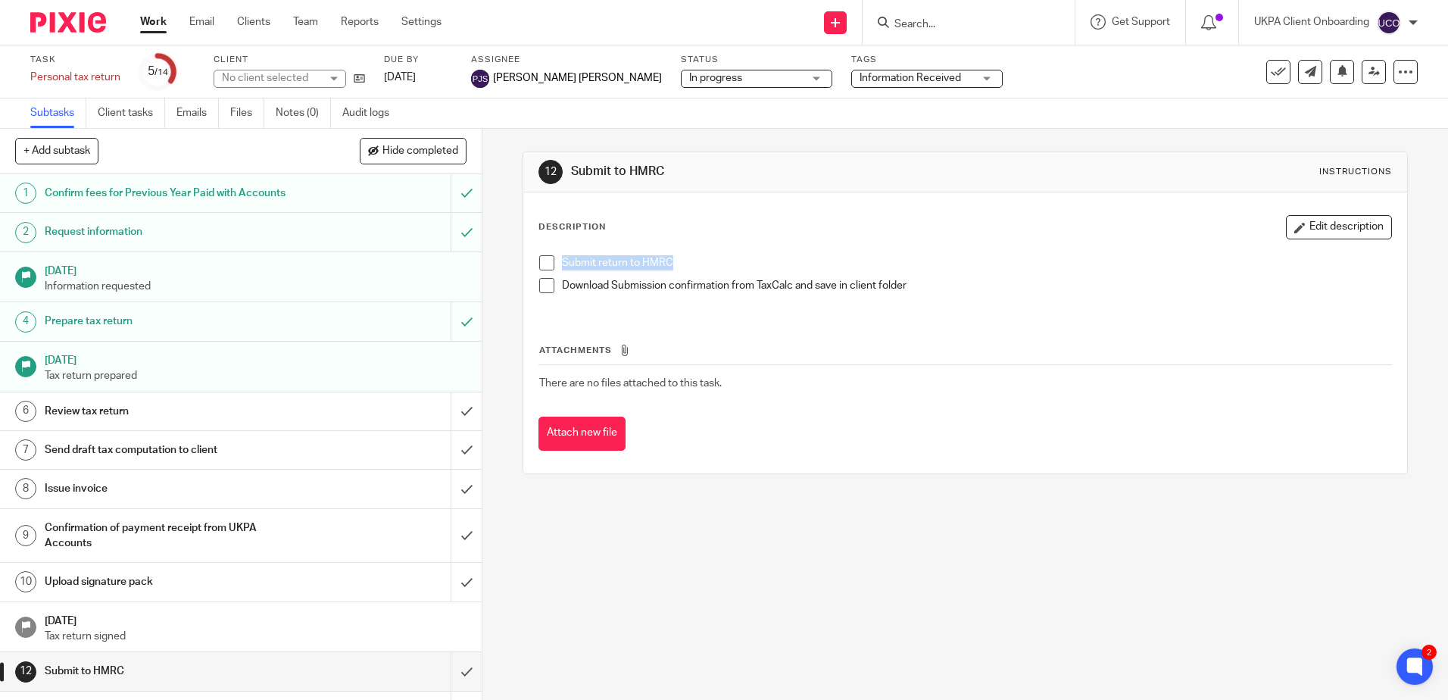
drag, startPoint x: 678, startPoint y: 260, endPoint x: 554, endPoint y: 263, distance: 124.2
click at [554, 263] on li "Submit return to HMRC" at bounding box center [964, 266] width 851 height 23
copy p "Submit return to HMRC"
drag, startPoint x: 918, startPoint y: 283, endPoint x: 560, endPoint y: 282, distance: 358.9
click at [562, 282] on p "Download Submission confirmation from TaxCalc and save in client folder" at bounding box center [976, 285] width 828 height 15
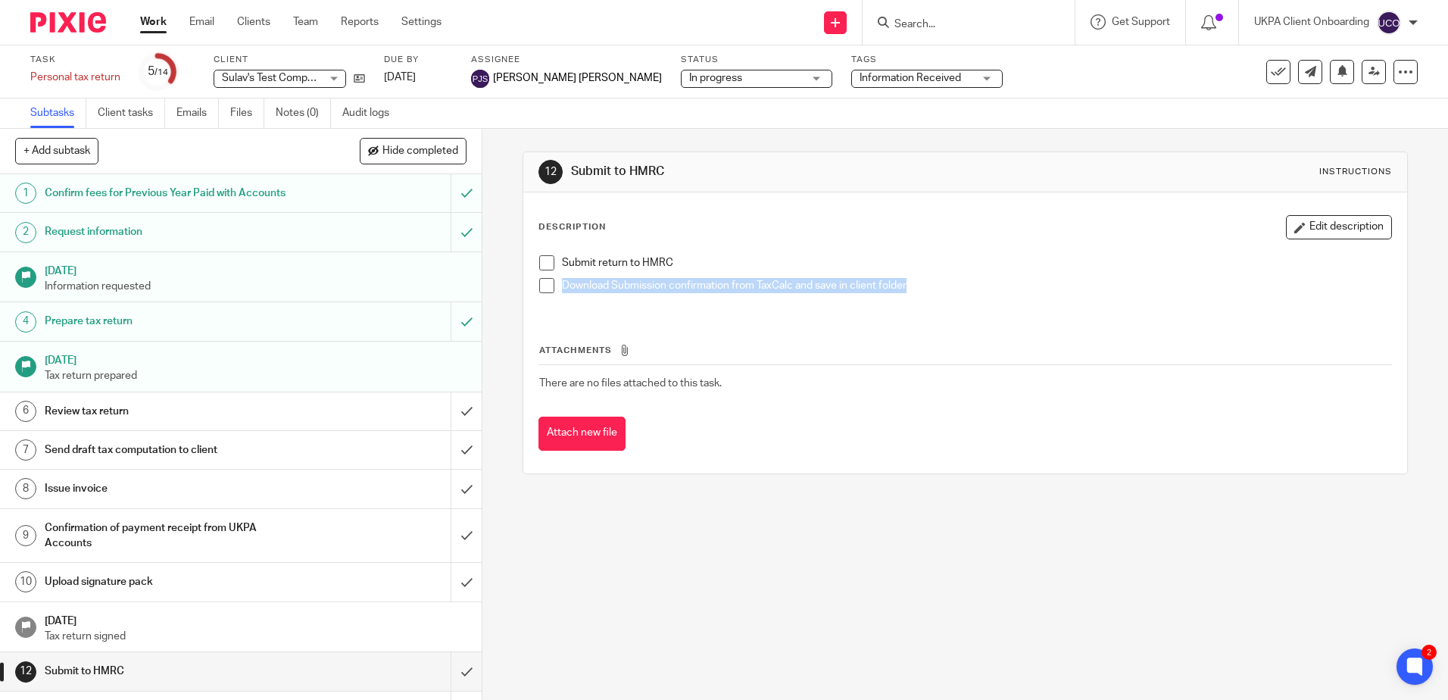
copy p "Download Submission confirmation from TaxCalc and save in client folder"
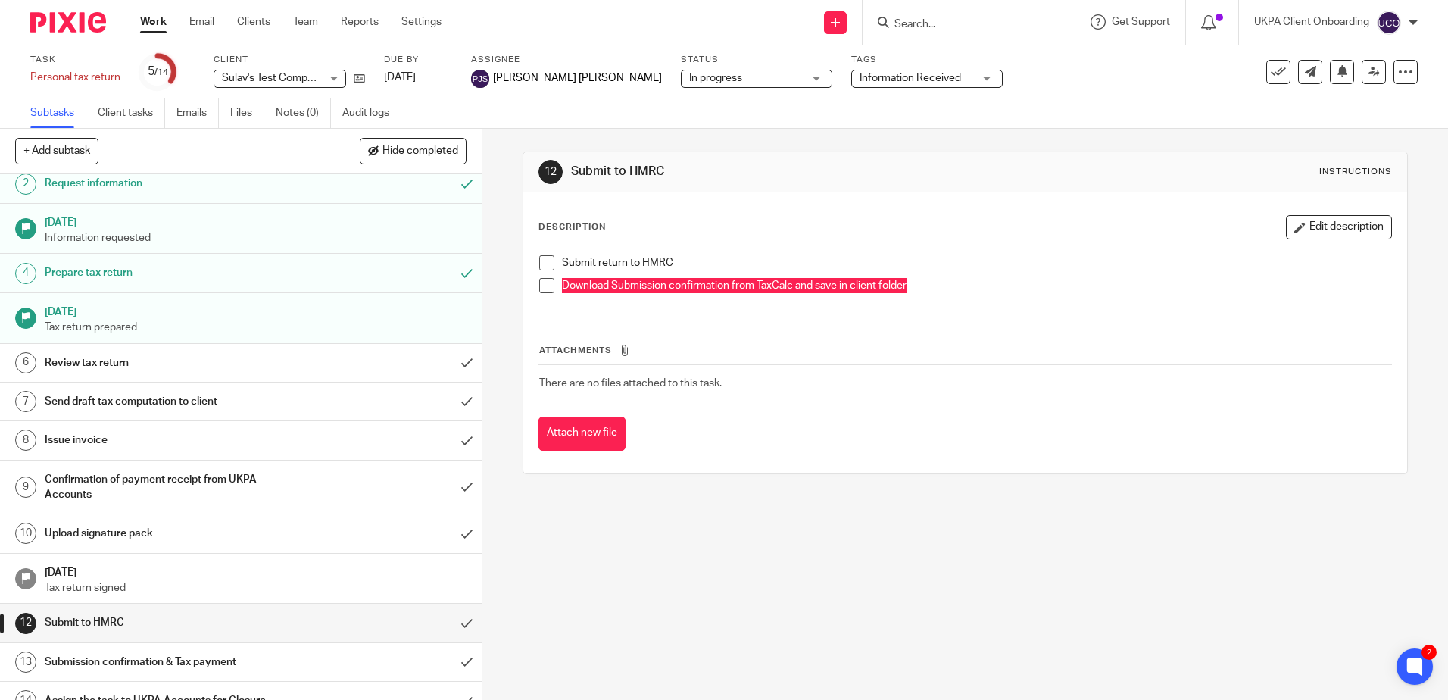
scroll to position [69, 0]
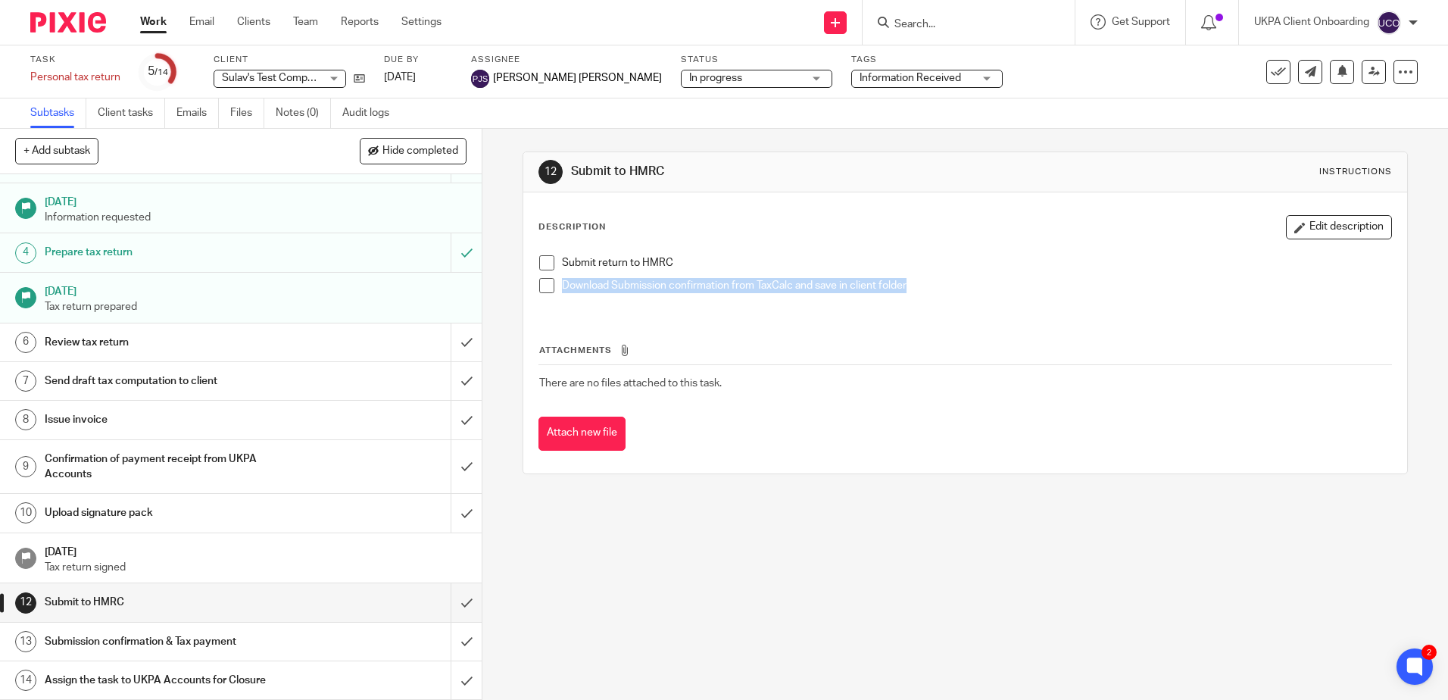
click at [123, 637] on h1 "Submission confirmation & Tax payment" at bounding box center [175, 641] width 260 height 23
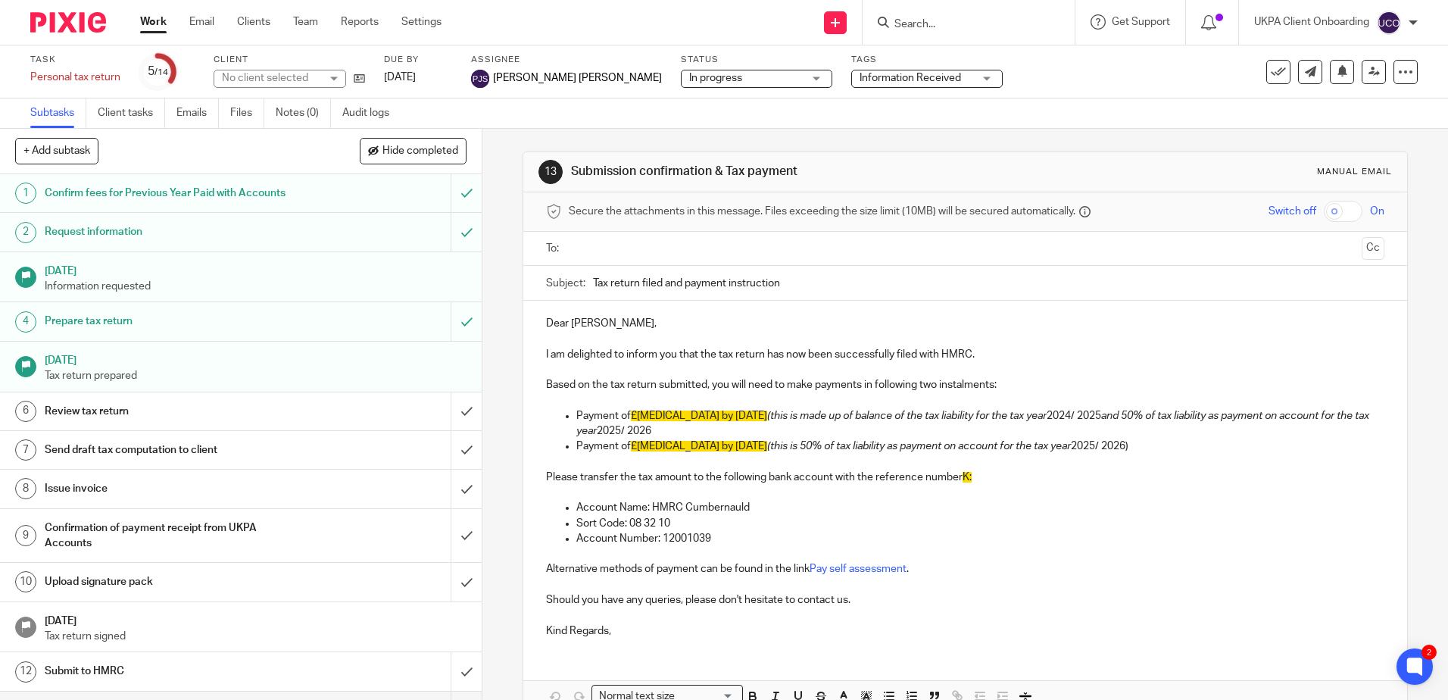
drag, startPoint x: 800, startPoint y: 170, endPoint x: 569, endPoint y: 173, distance: 230.2
click at [571, 173] on h1 "Submission confirmation & Tax payment" at bounding box center [784, 172] width 426 height 16
copy h1 "Submission confirmation & Tax payment"
drag, startPoint x: 780, startPoint y: 284, endPoint x: 589, endPoint y: 286, distance: 190.8
click at [593, 286] on input "Tax return filed and payment instruction" at bounding box center [988, 283] width 790 height 34
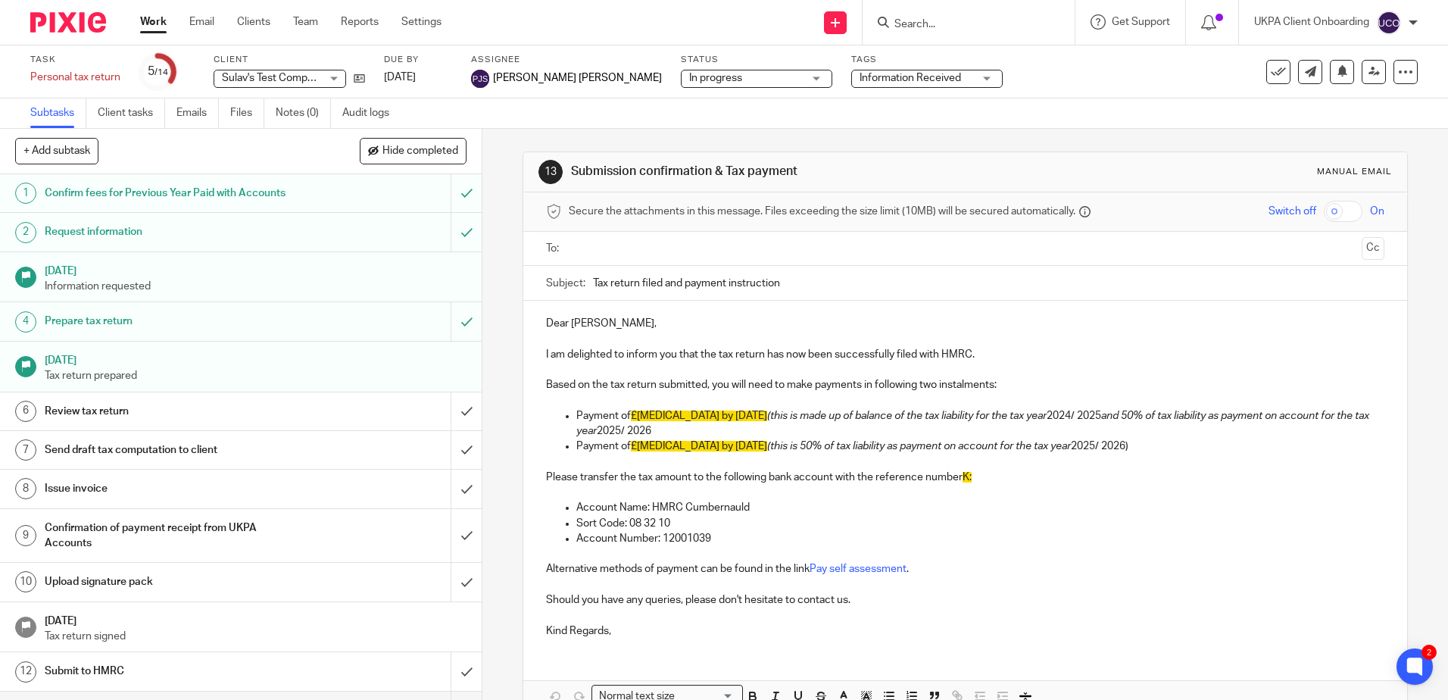
click at [711, 407] on p at bounding box center [964, 400] width 837 height 15
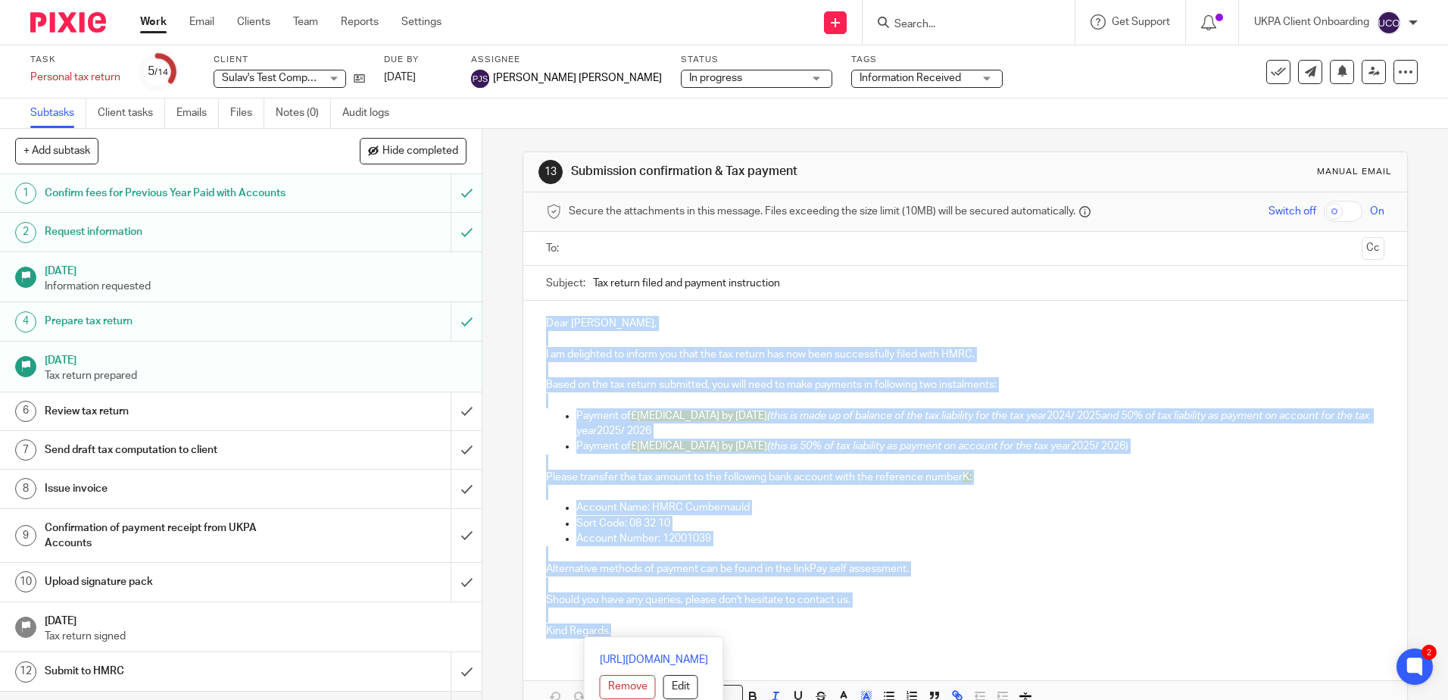
drag, startPoint x: 650, startPoint y: 628, endPoint x: 518, endPoint y: 318, distance: 337.2
click at [522, 318] on div "13 Submission confirmation & Tax payment Manual email Secure the attachments in…" at bounding box center [964, 456] width 884 height 611
copy div "Dear Sulav, I am delighted to inform you that the tax return has now been succe…"
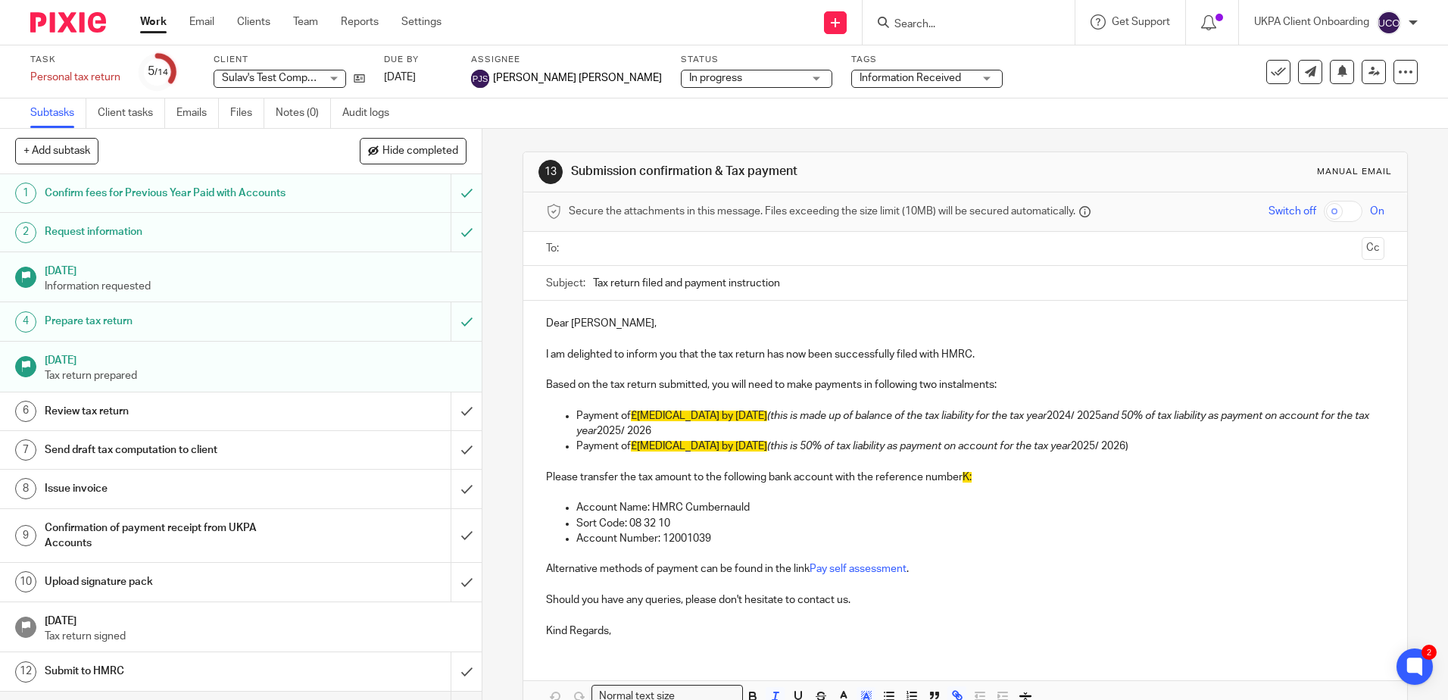
drag, startPoint x: 784, startPoint y: 277, endPoint x: 582, endPoint y: 268, distance: 201.6
click at [582, 268] on div "Subject: Tax return filed and payment instruction" at bounding box center [964, 283] width 837 height 34
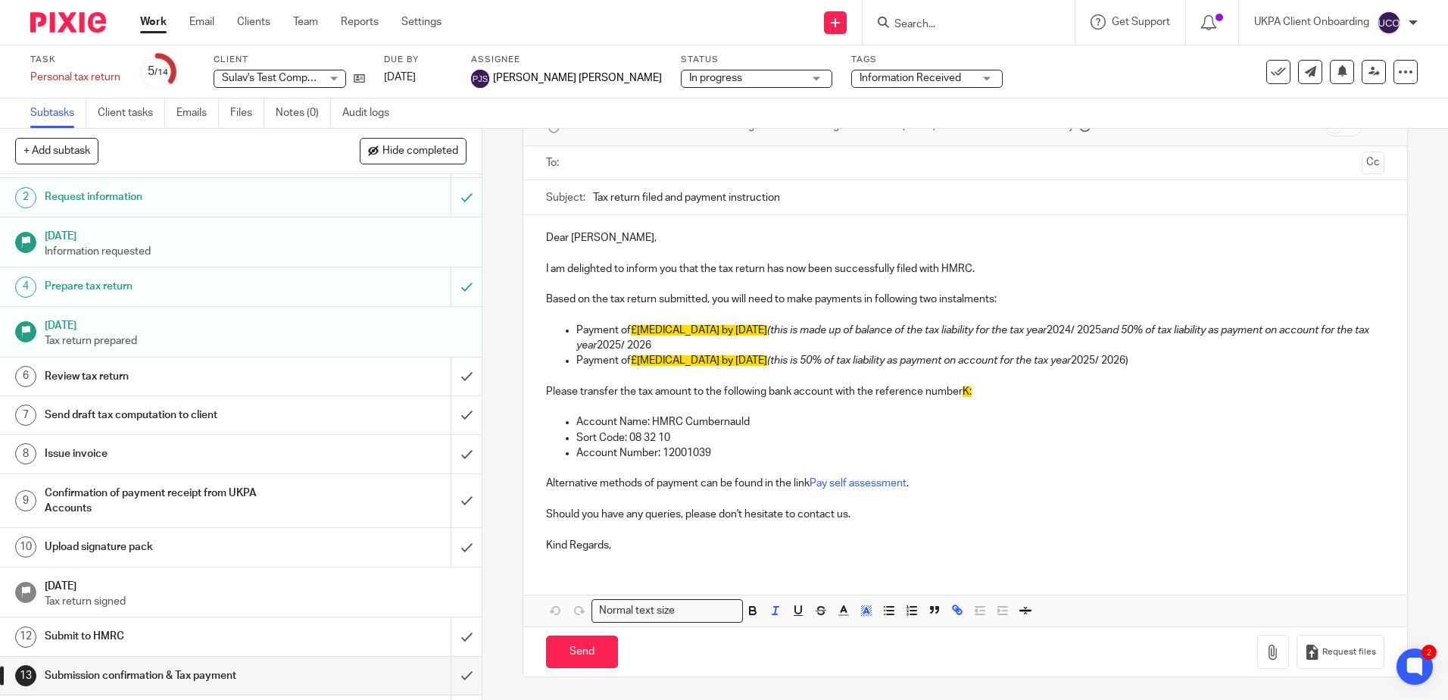
scroll to position [69, 0]
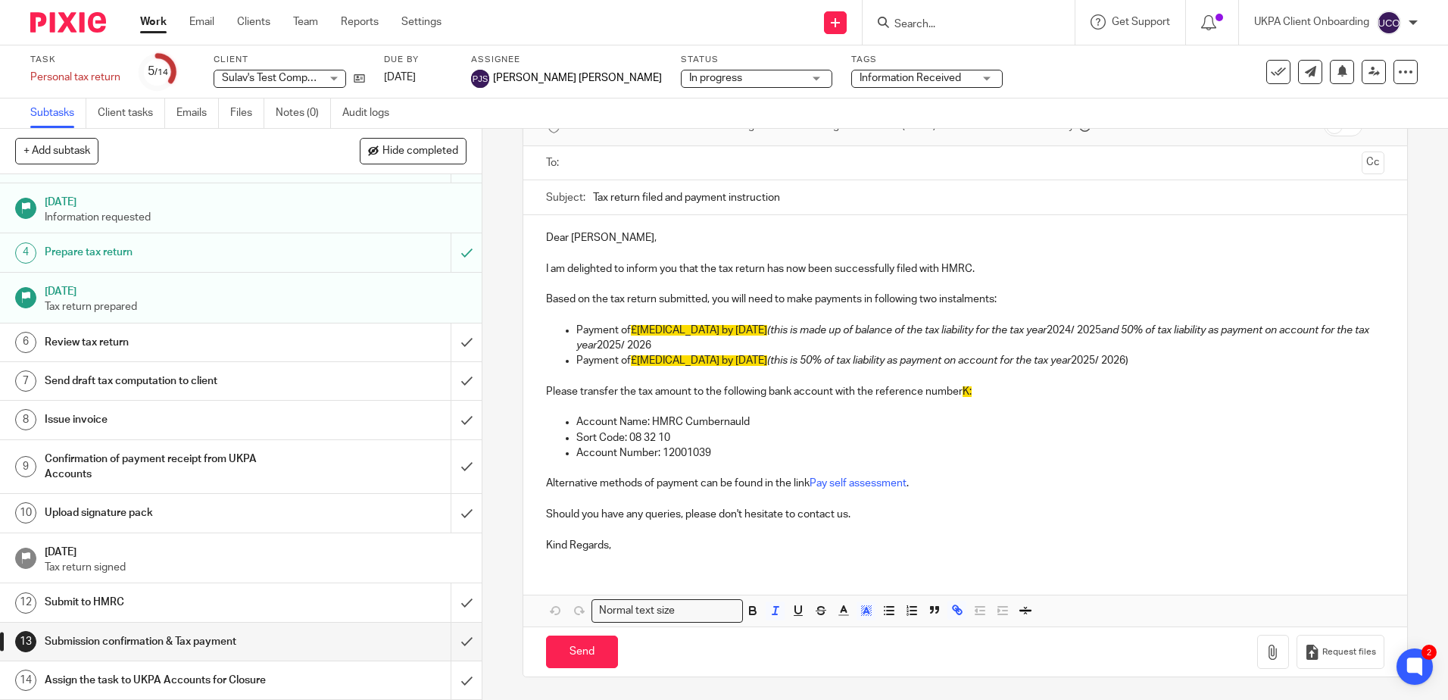
click at [103, 673] on h1 "Assign the task to UKPA Accounts for Closure" at bounding box center [175, 680] width 260 height 23
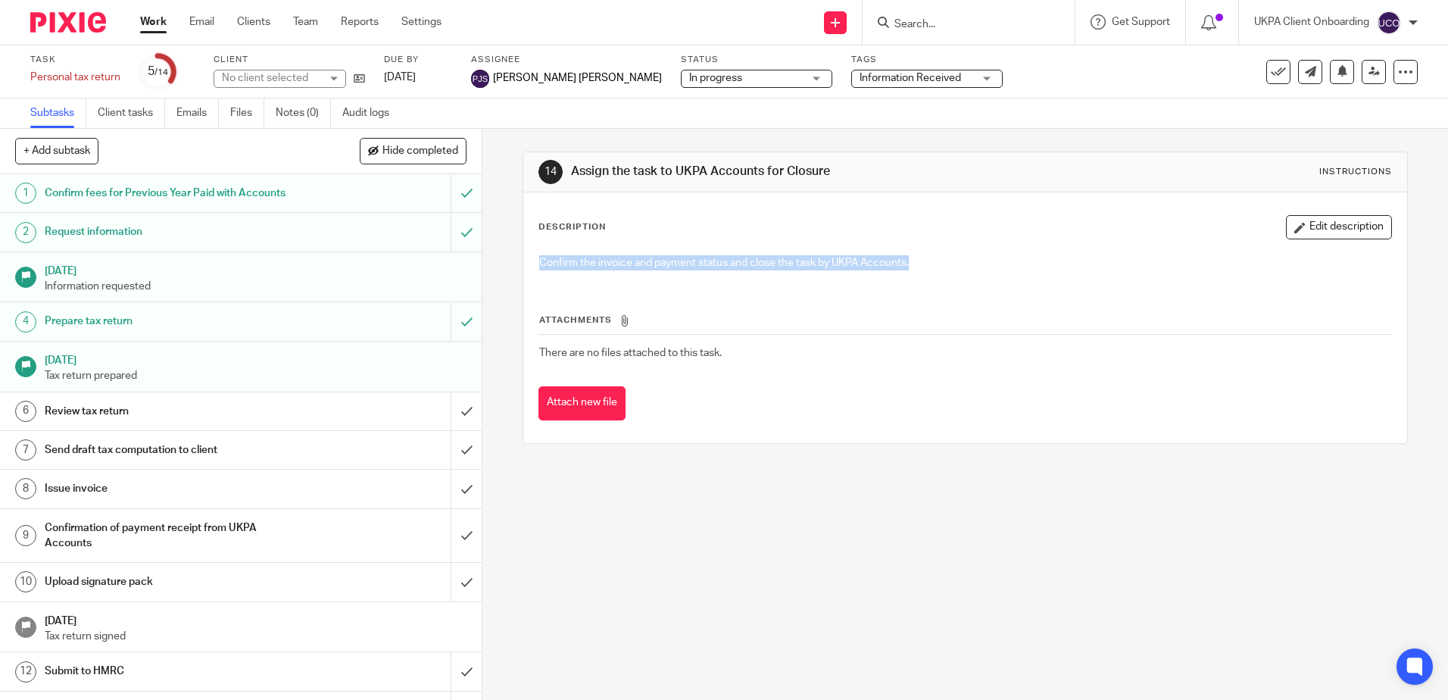
drag, startPoint x: 918, startPoint y: 261, endPoint x: 528, endPoint y: 263, distance: 389.9
click at [531, 263] on div "Confirm the invoice and payment status and close the task by UKPA Accounts." at bounding box center [964, 265] width 866 height 34
drag, startPoint x: 832, startPoint y: 176, endPoint x: 562, endPoint y: 172, distance: 270.3
click at [562, 172] on div "14 Assign the task to UKPA Accounts for Closure Instructions" at bounding box center [964, 172] width 852 height 24
copy div "Assign the task to UKPA Accounts for Closure"
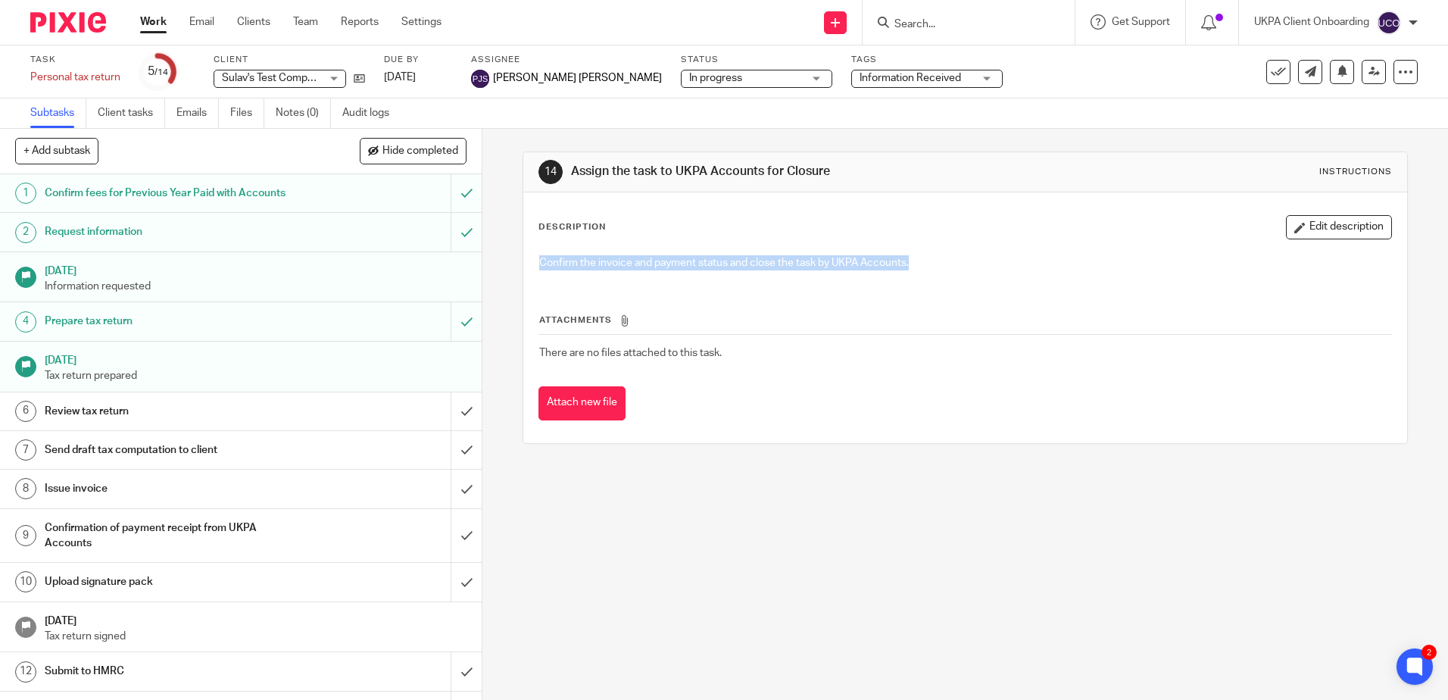
drag, startPoint x: 913, startPoint y: 264, endPoint x: 495, endPoint y: 263, distance: 417.9
click at [495, 263] on div "14 Assign the task to UKPA Accounts for Closure Instructions Description Edit d…" at bounding box center [964, 414] width 965 height 571
copy p "Confirm the invoice and payment status and close the task by UKPA Accounts."
